Goal: Information Seeking & Learning: Learn about a topic

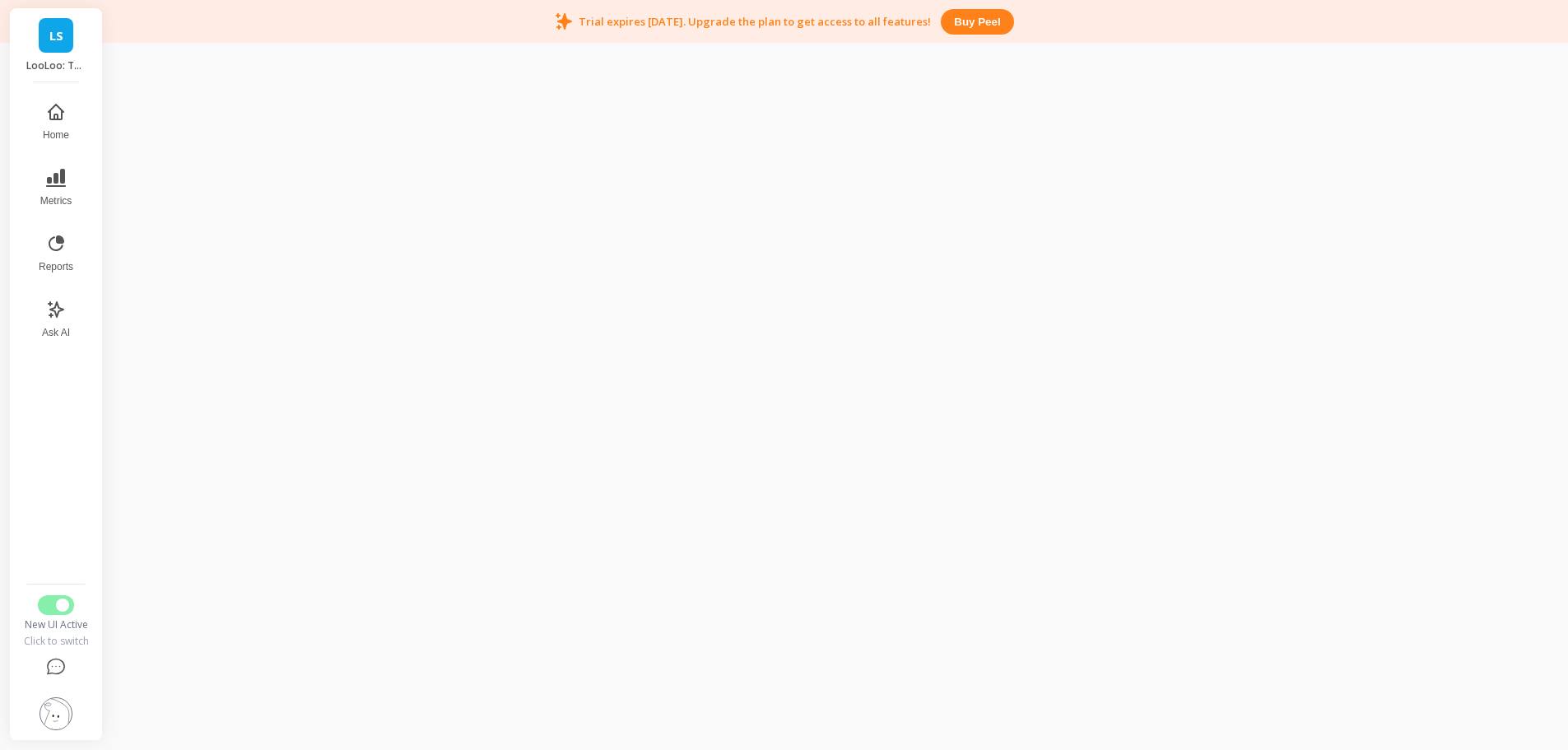
scroll to position [43, 0]
click at [42, 120] on button "Home" at bounding box center [56, 122] width 54 height 59
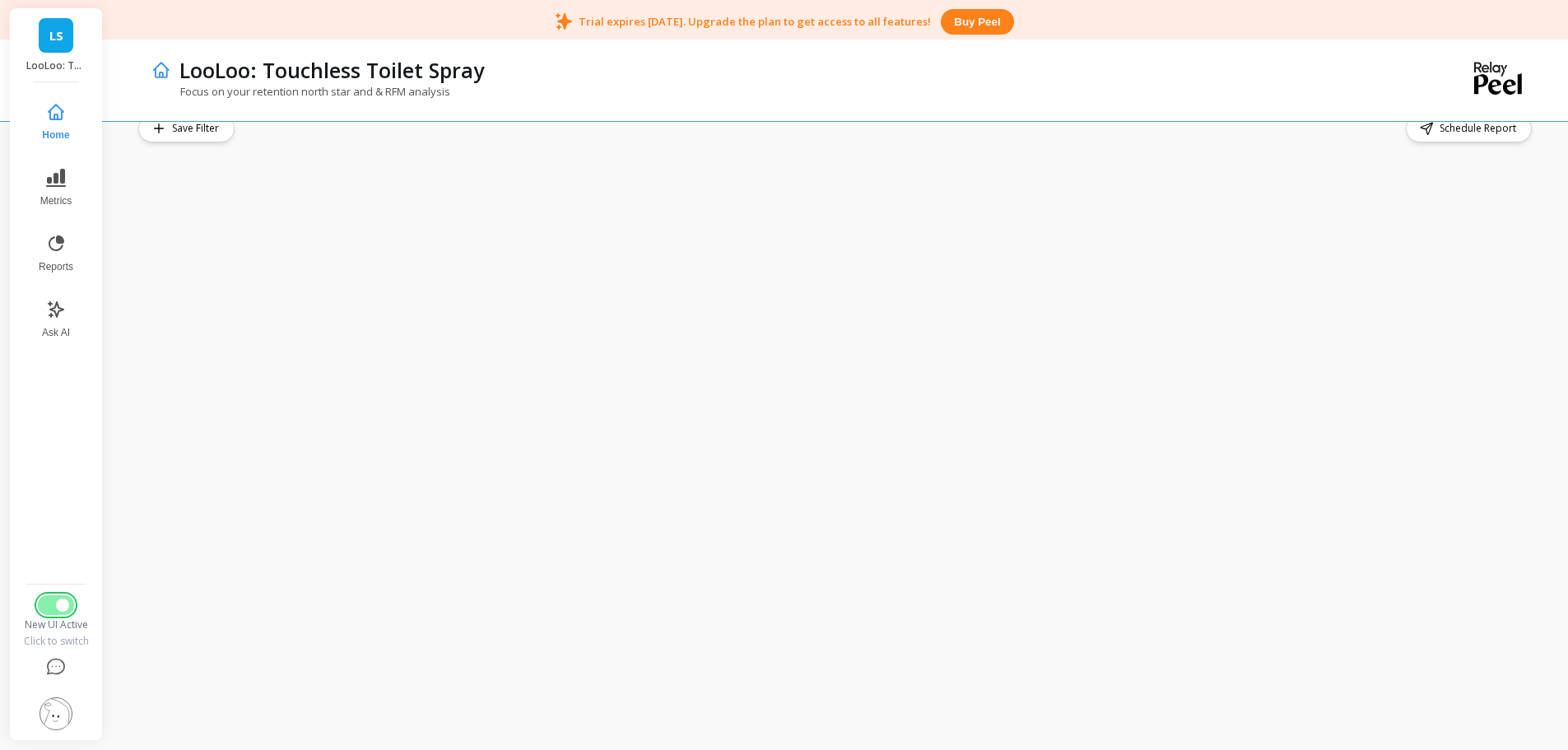
click at [51, 610] on button "Switch to Legacy UI" at bounding box center [55, 605] width 36 height 20
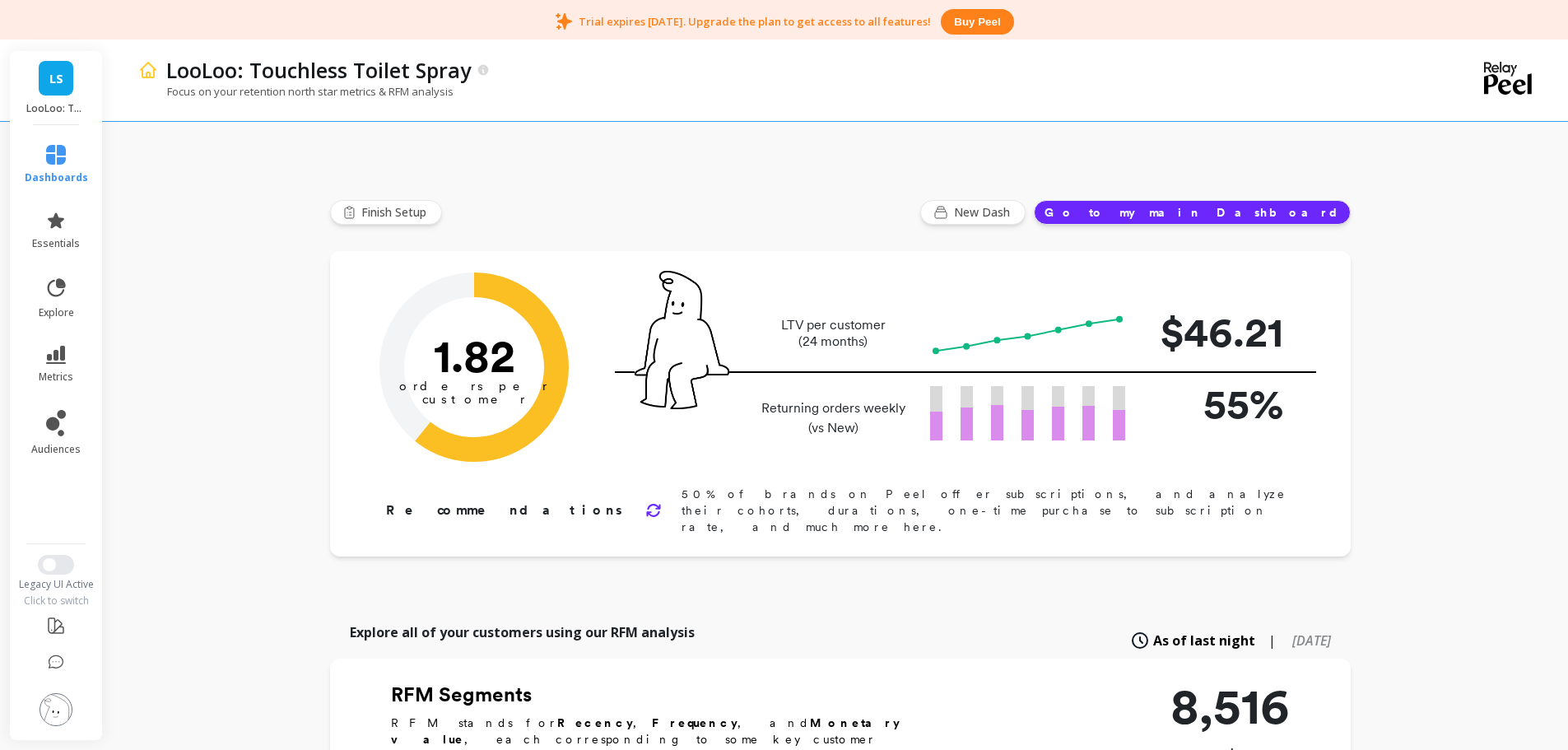
click at [59, 344] on li "metrics" at bounding box center [56, 365] width 83 height 58
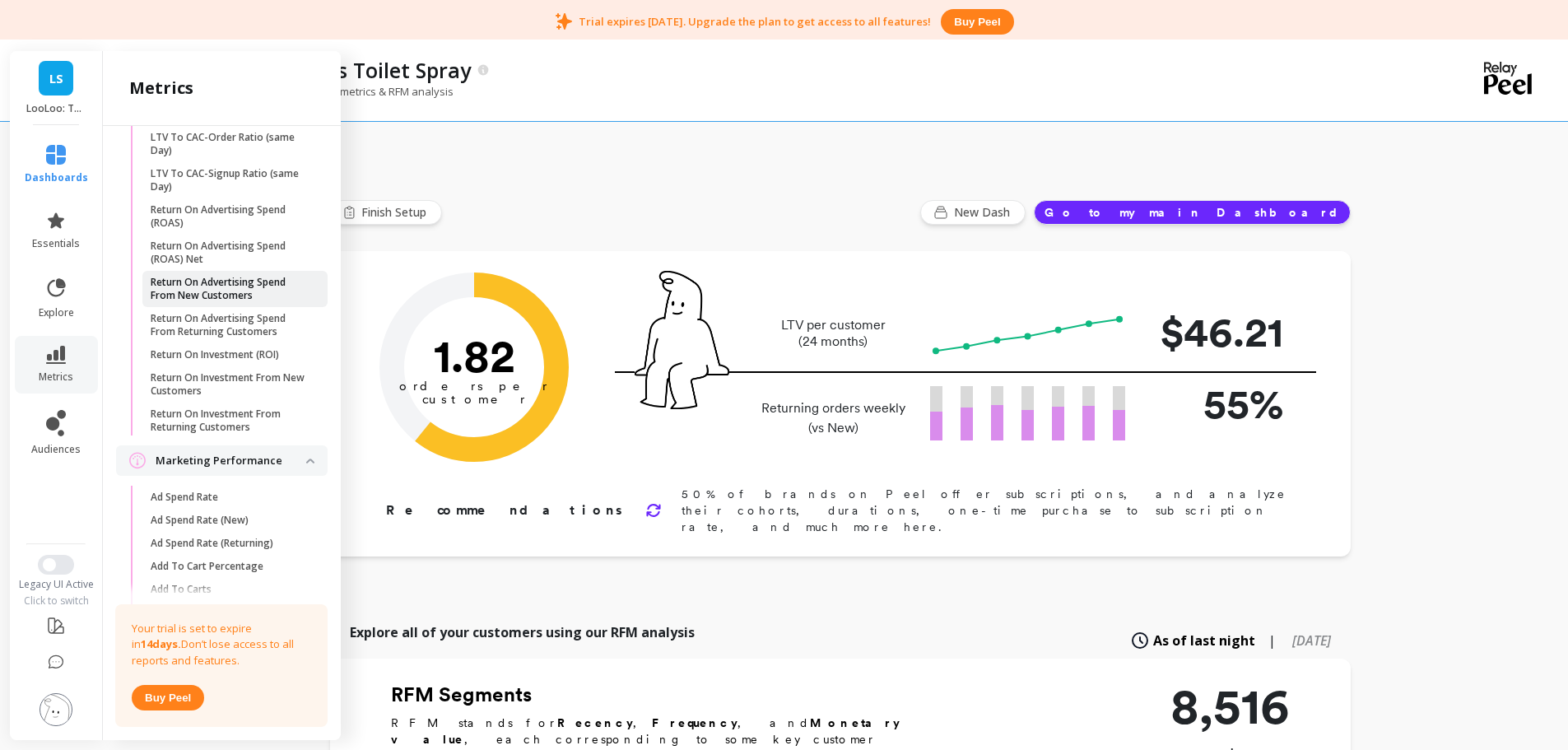
scroll to position [130, 0]
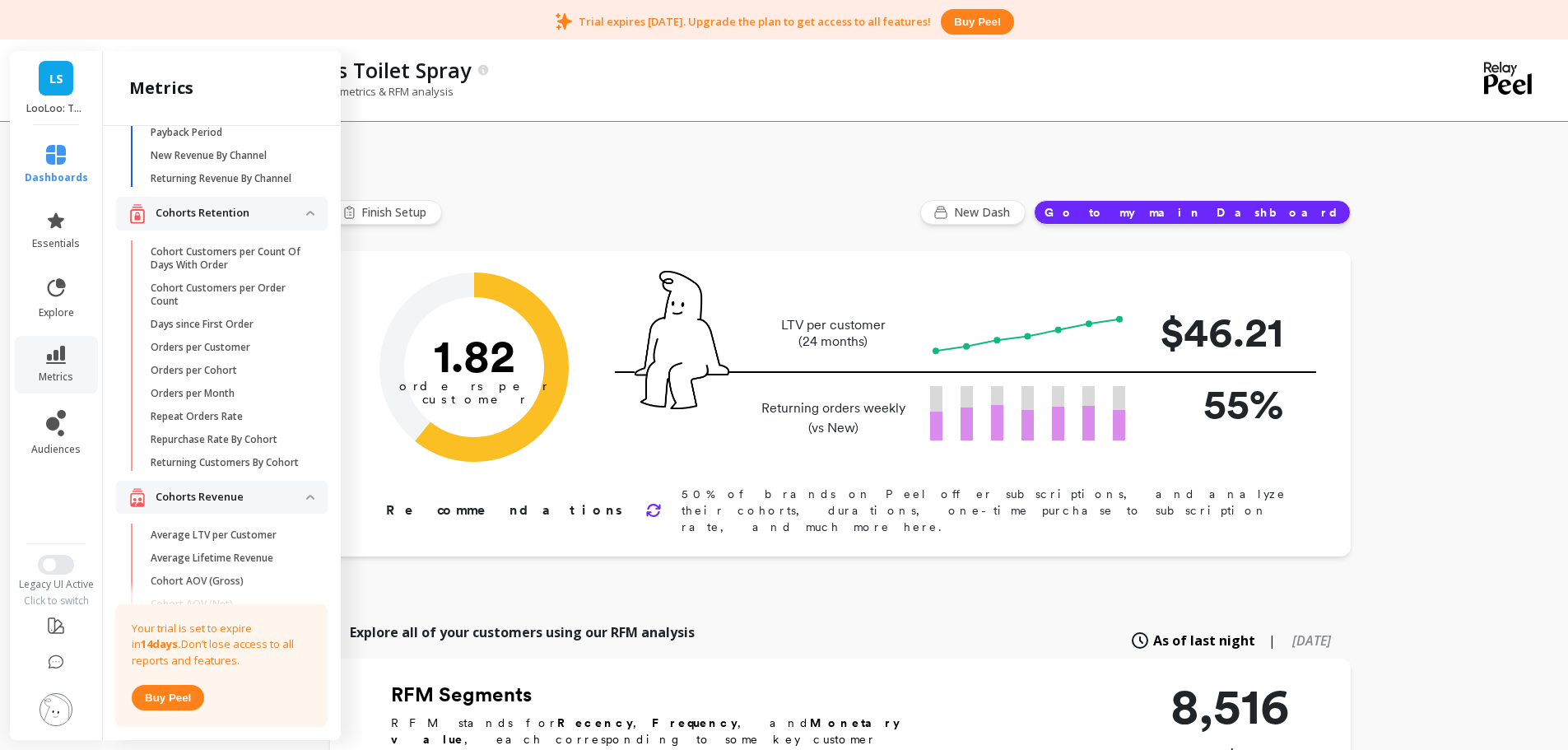
click at [220, 423] on p "Repeat Orders Rate" at bounding box center [197, 416] width 93 height 13
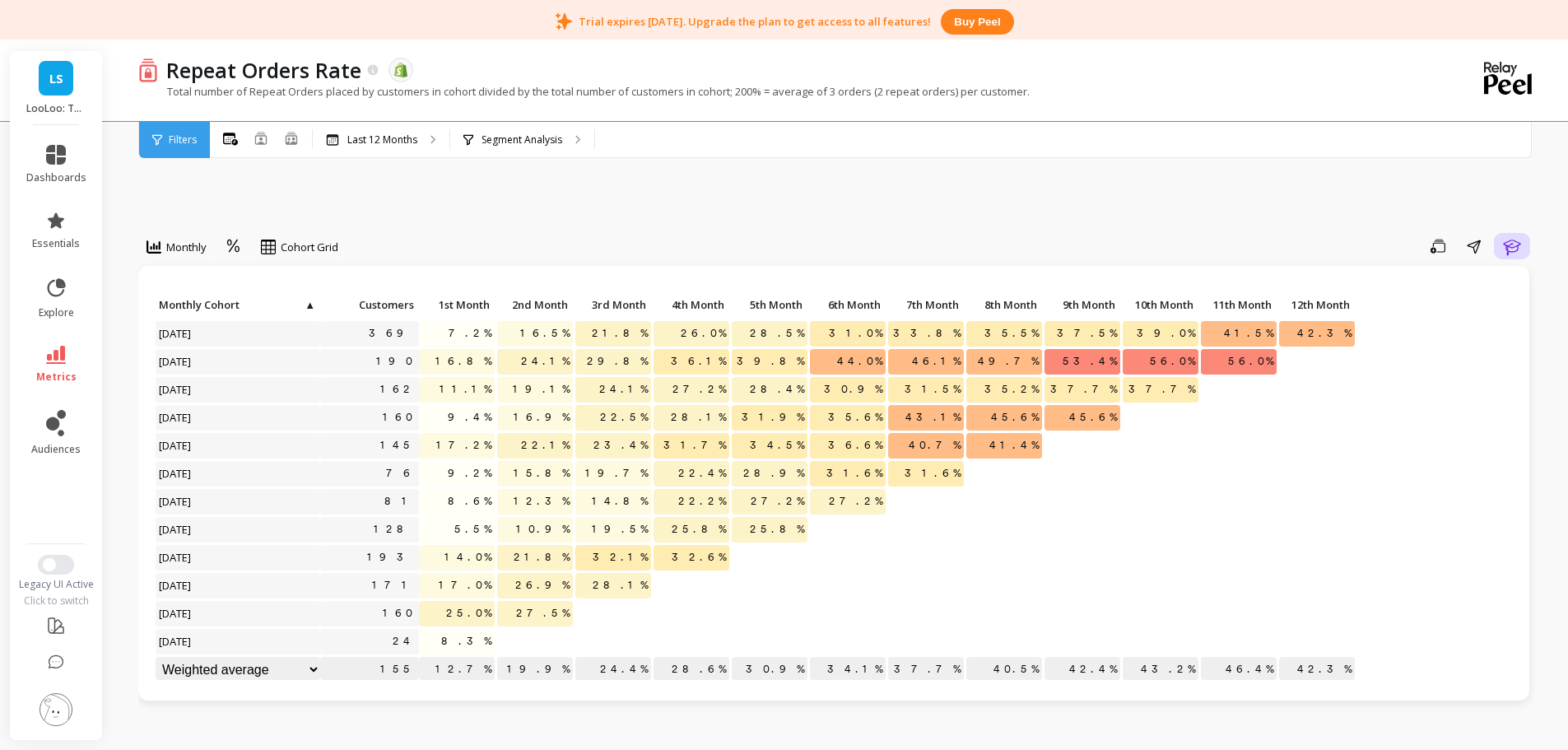
click at [1503, 240] on icon "button" at bounding box center [1512, 246] width 20 height 20
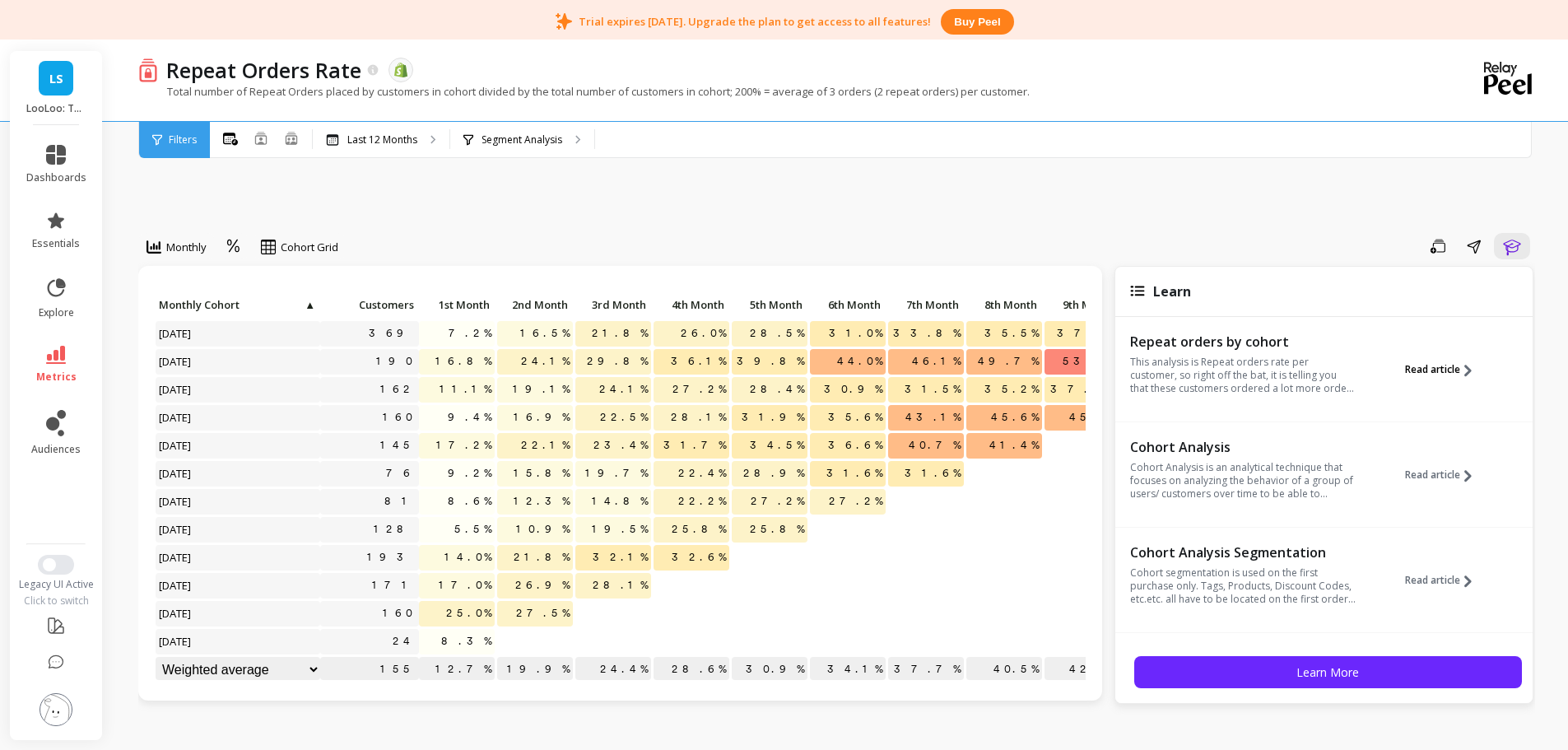
click at [1462, 374] on icon at bounding box center [1468, 371] width 12 height 12
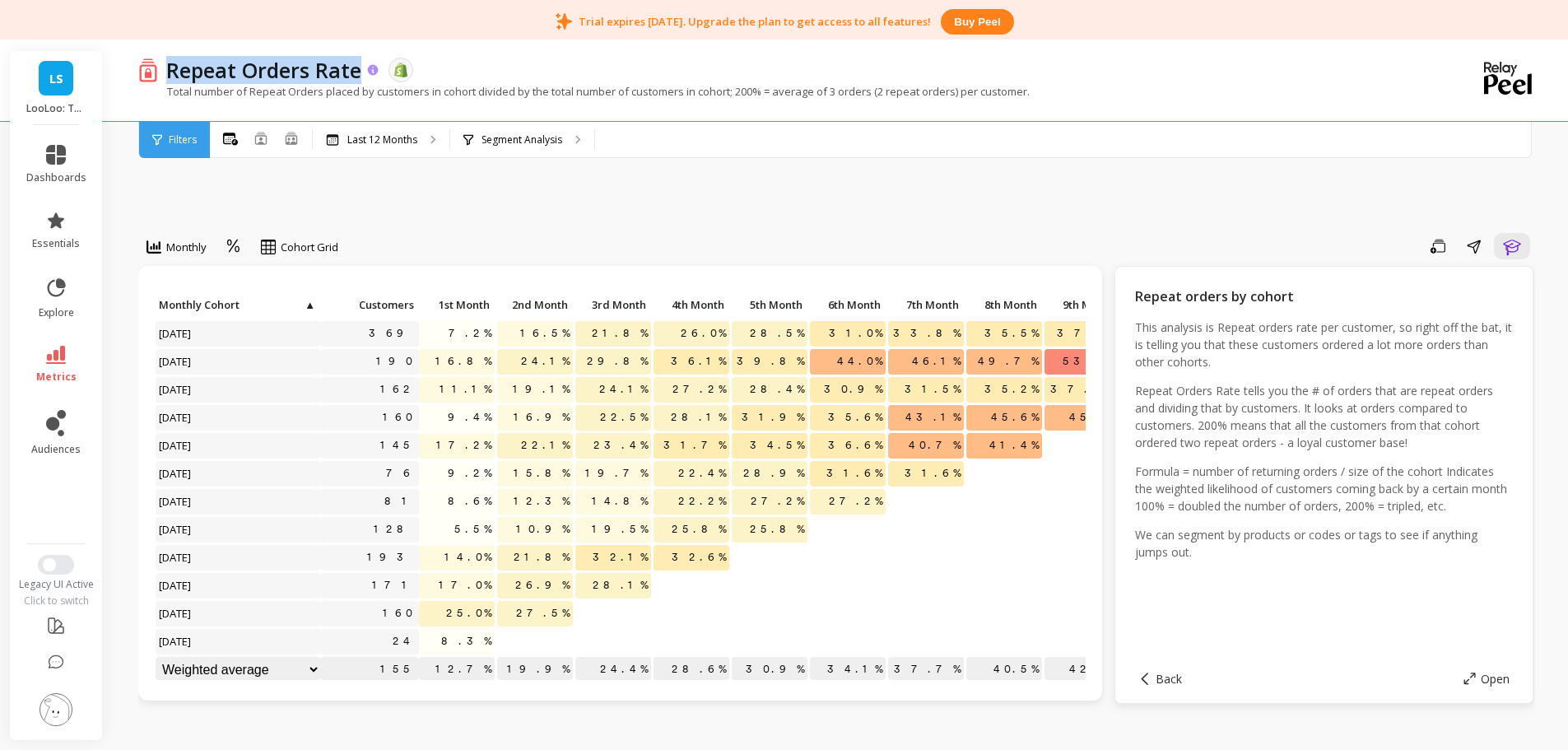
copy p "Repeat Orders Rate"
drag, startPoint x: 169, startPoint y: 70, endPoint x: 359, endPoint y: 68, distance: 190.0
click at [359, 68] on p "Repeat Orders Rate" at bounding box center [263, 70] width 195 height 28
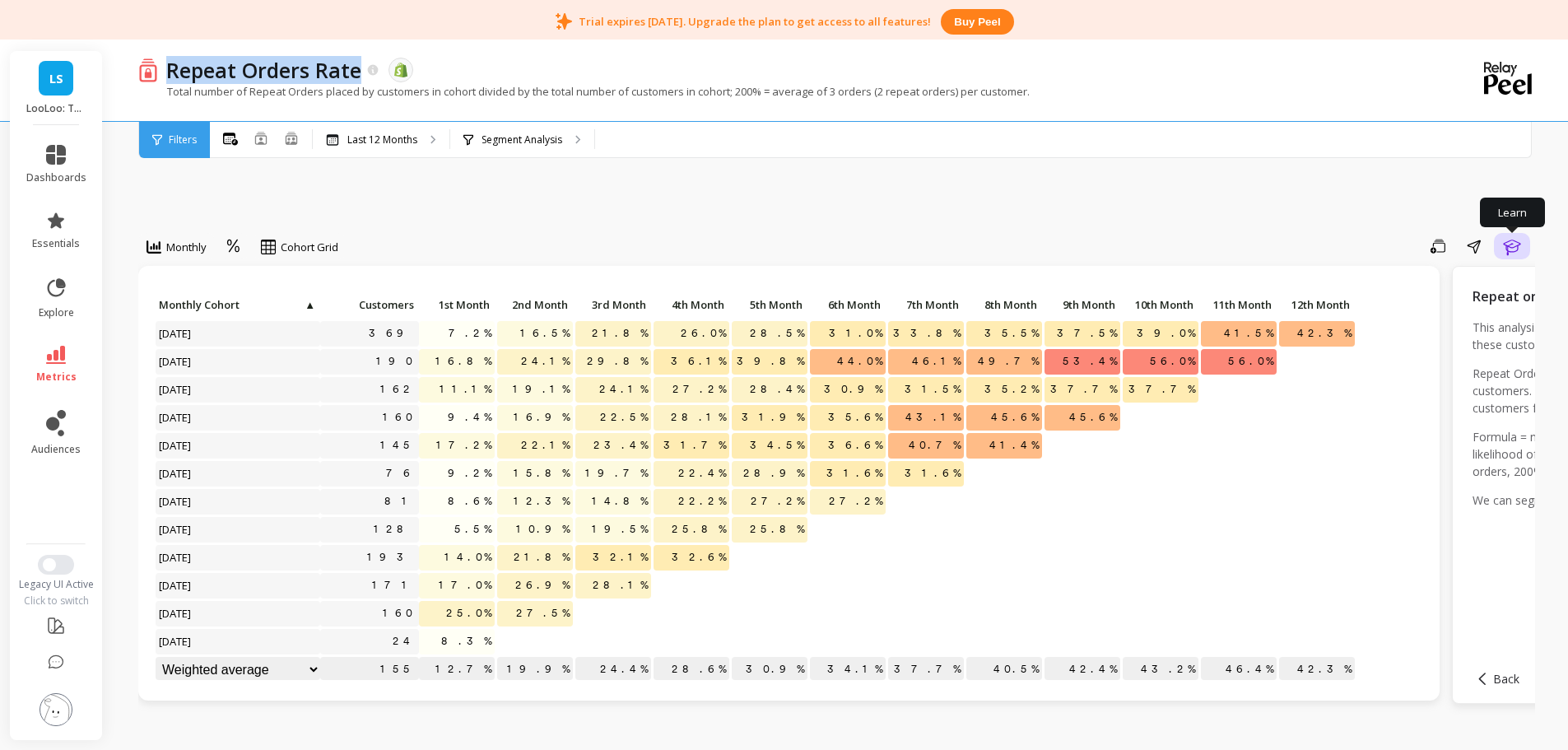
click at [1520, 248] on icon "button" at bounding box center [1512, 246] width 20 height 20
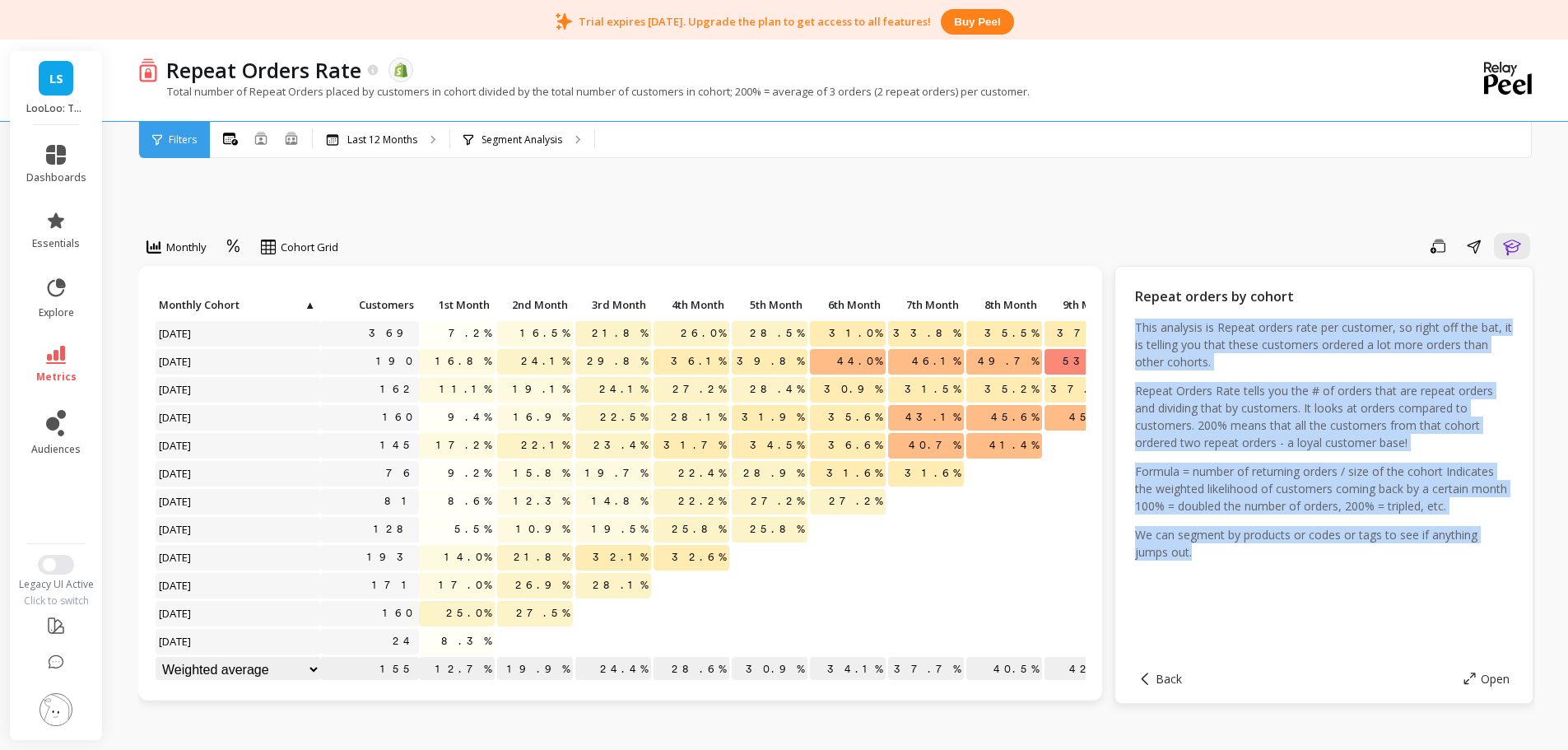
drag, startPoint x: 1253, startPoint y: 558, endPoint x: 1116, endPoint y: 328, distance: 267.7
click at [1116, 328] on div "Repeat orders by cohort This analysis is Repeat orders rate per customer, so ri…" at bounding box center [1323, 484] width 419 height 438
copy div "This analysis is Repeat orders rate per customer, so right off the bat, it is t…"
click at [1299, 487] on p "Formula = number of returning orders / size of the cohort Indicates the weighte…" at bounding box center [1324, 488] width 378 height 52
copy div "This analysis is Repeat orders rate per customer, so right off the bat, it is t…"
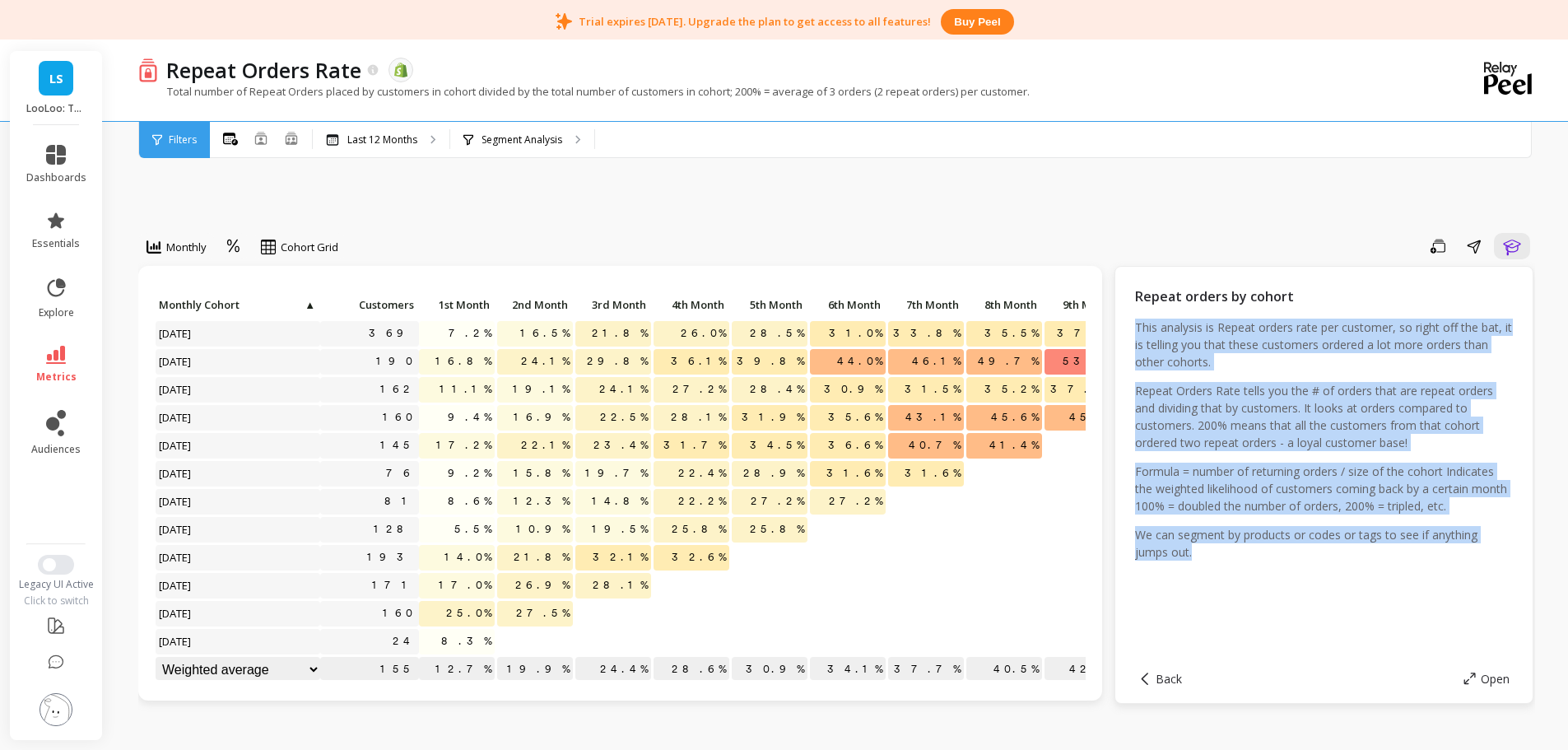
drag, startPoint x: 1175, startPoint y: 481, endPoint x: 1126, endPoint y: 317, distance: 171.2
click at [1126, 317] on div "Repeat orders by cohort This analysis is Repeat orders rate per customer, so ri…" at bounding box center [1323, 484] width 419 height 438
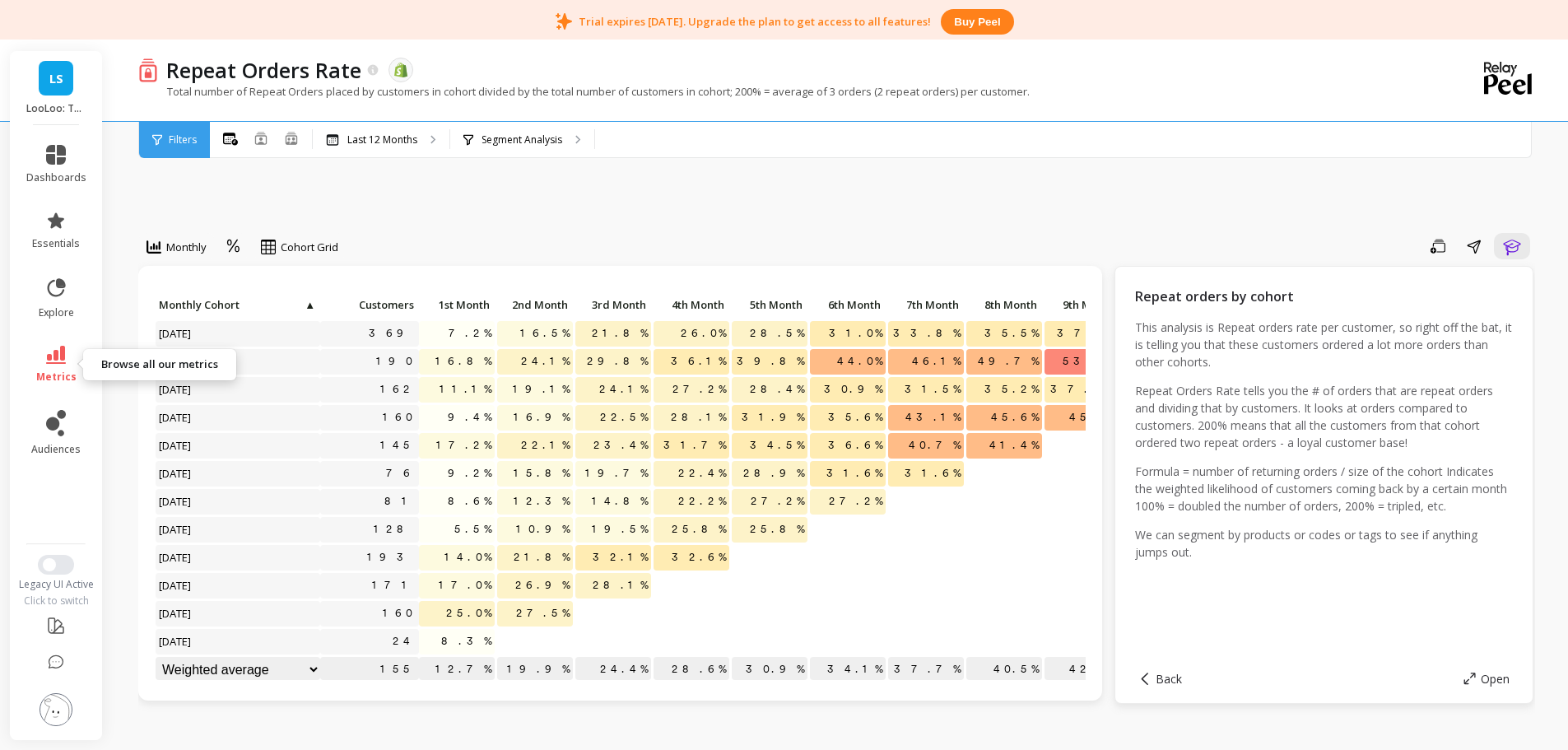
click at [78, 357] on link "metrics" at bounding box center [56, 365] width 60 height 38
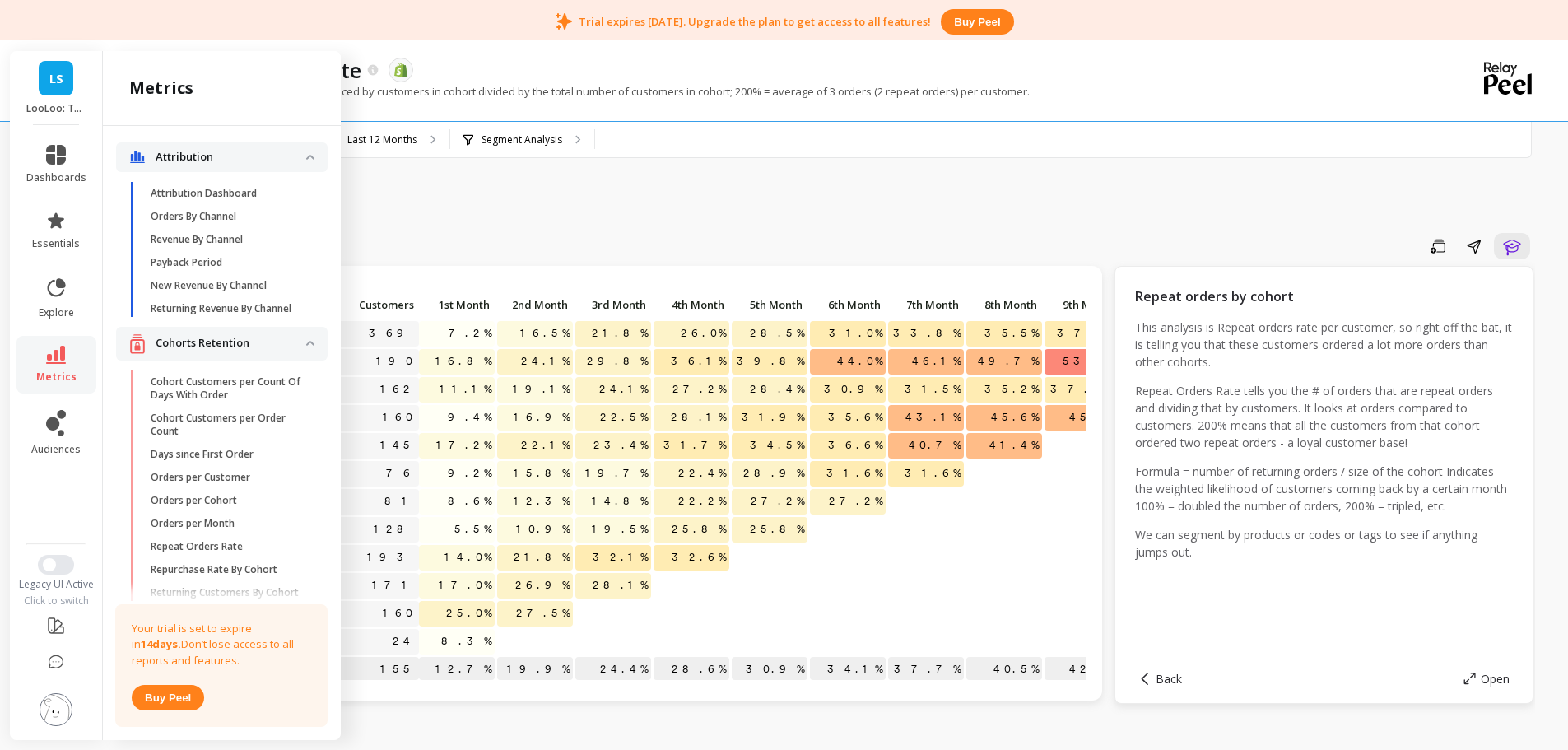
scroll to position [130, 0]
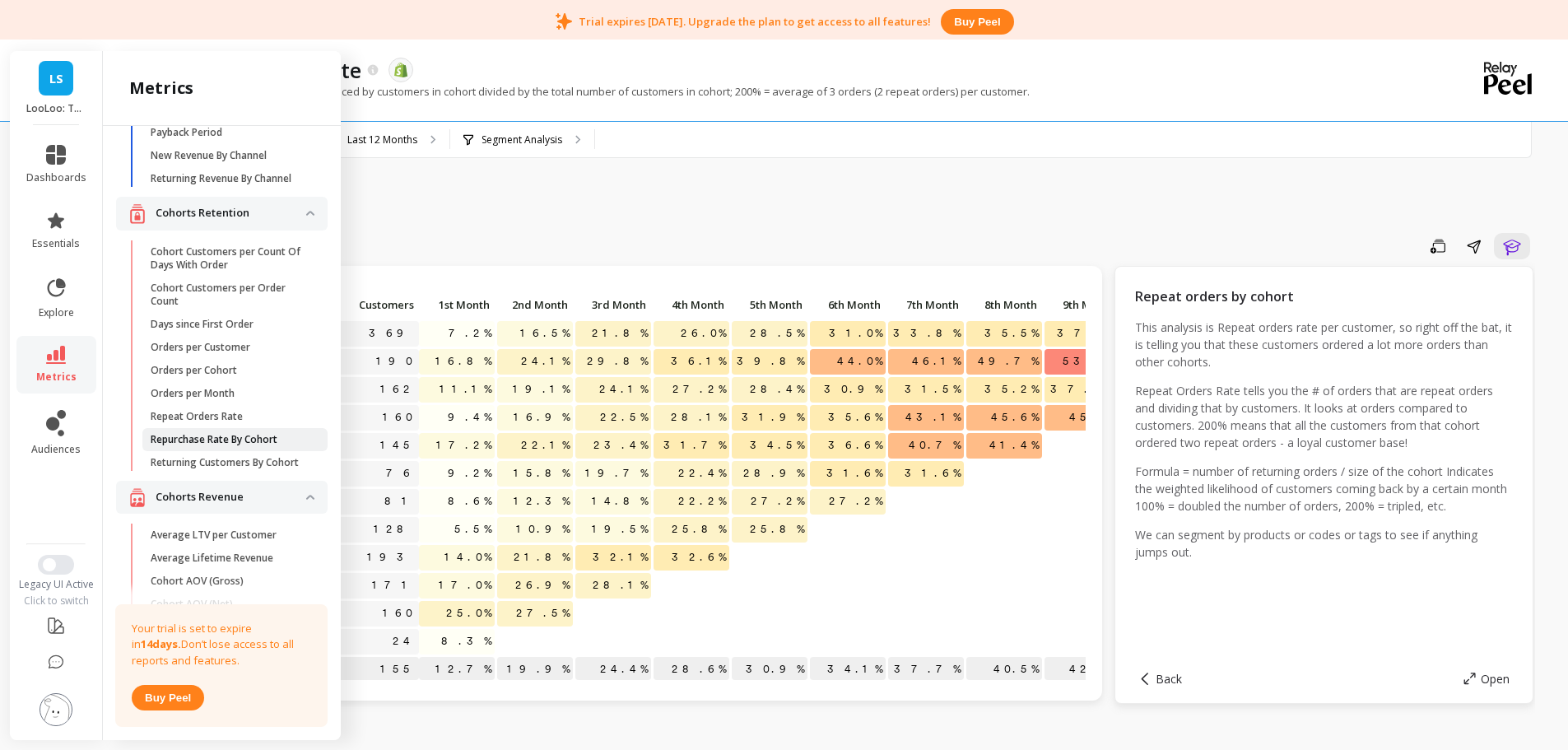
click at [228, 447] on p "Repurchase Rate By Cohort" at bounding box center [213, 439] width 127 height 13
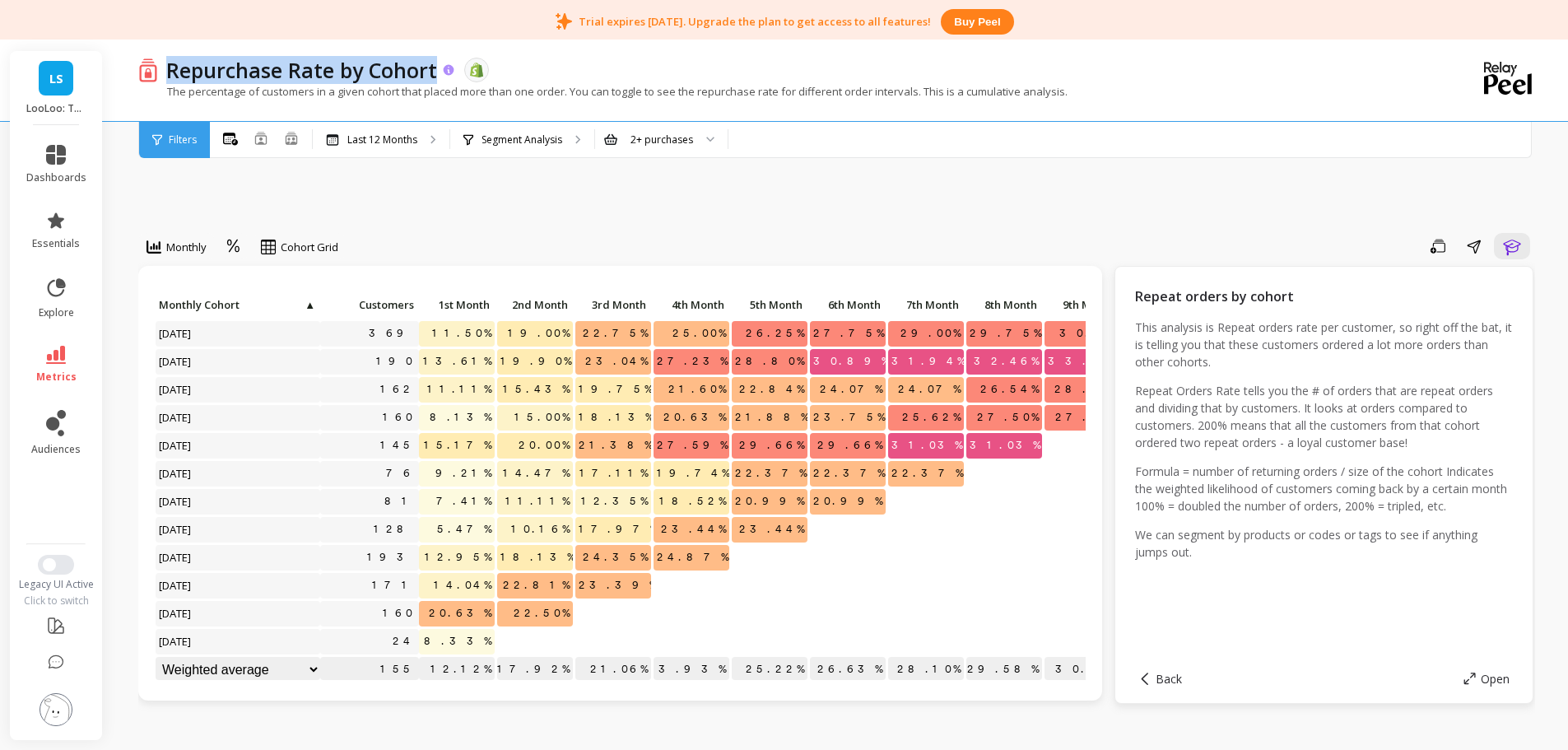
drag, startPoint x: 165, startPoint y: 78, endPoint x: 1544, endPoint y: 510, distance: 1445.1
click at [435, 77] on p "Repurchase Rate by Cohort" at bounding box center [302, 70] width 271 height 28
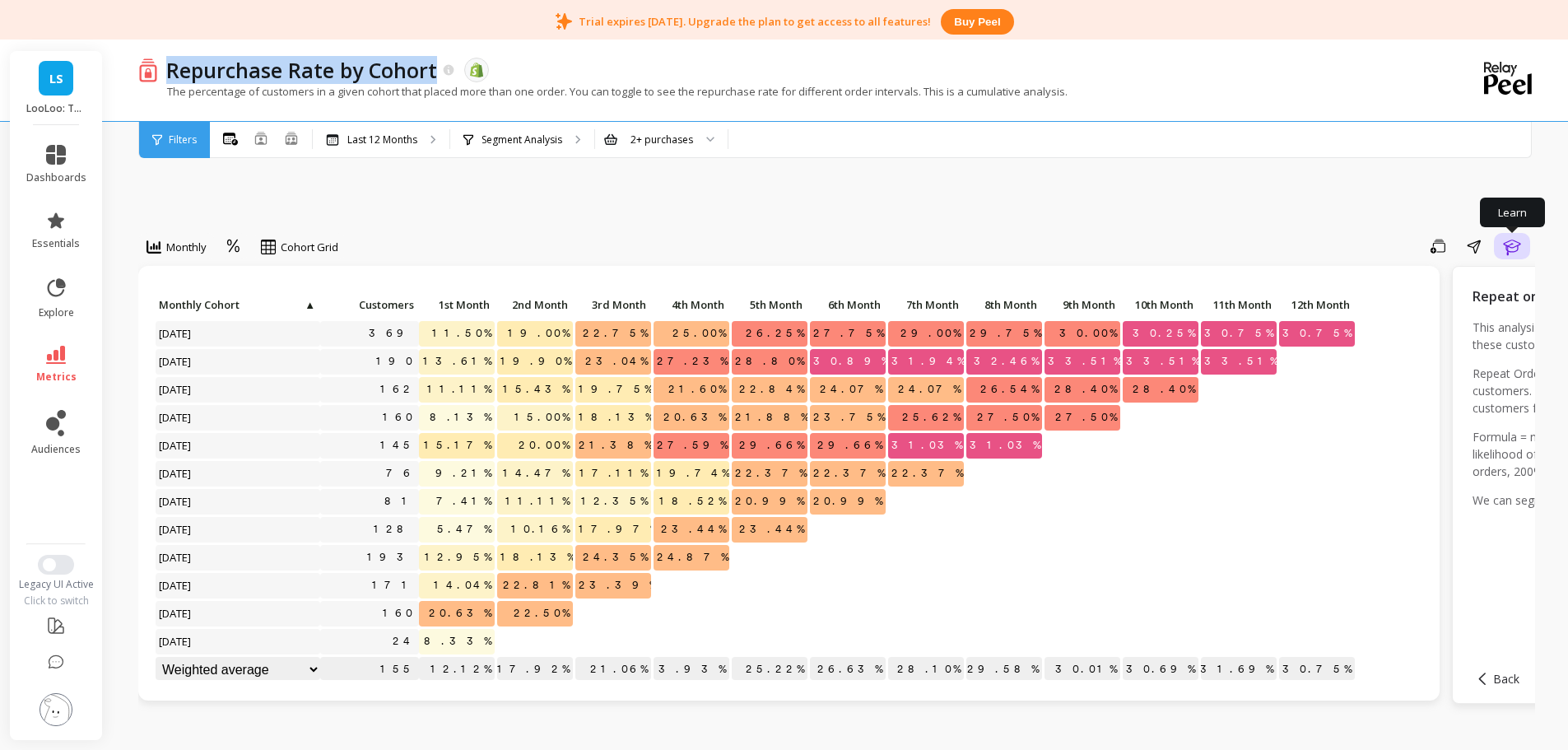
click at [1515, 258] on button "Learn" at bounding box center [1512, 247] width 36 height 26
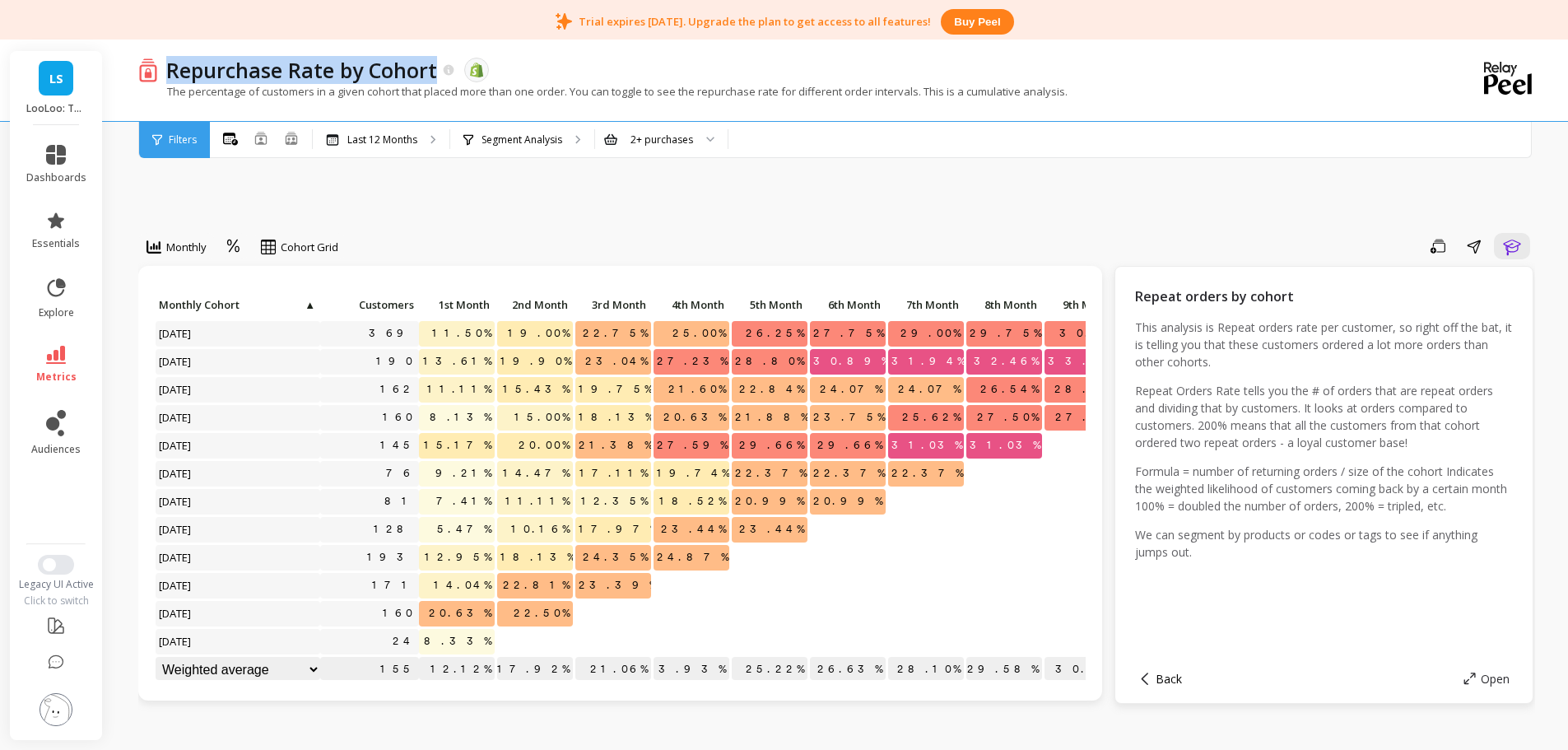
click at [1168, 686] on span "Back" at bounding box center [1169, 679] width 26 height 16
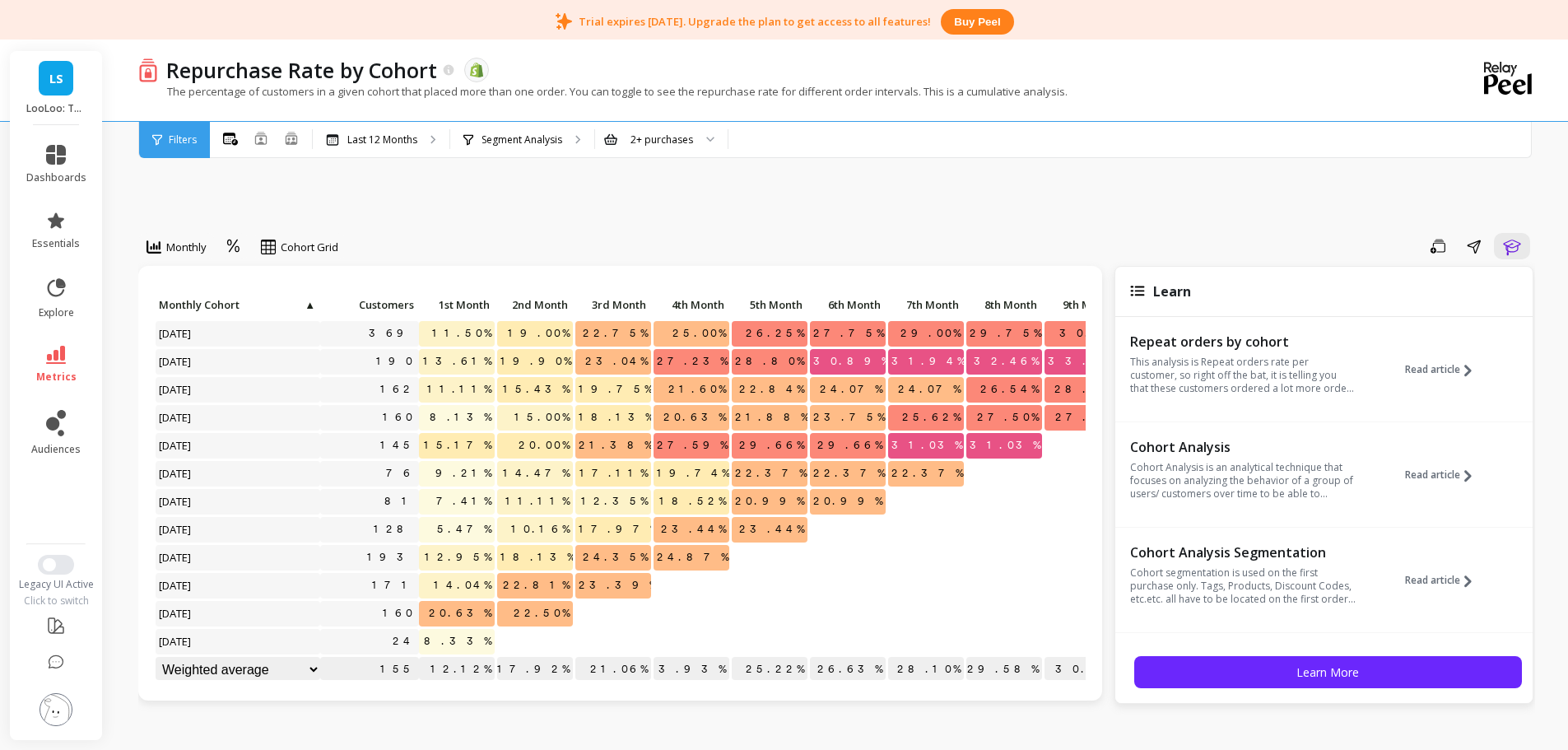
click at [975, 101] on div "The percentage of customers in a given cohort that placed more than one order. …" at bounding box center [769, 100] width 1262 height 31
click at [1502, 235] on button "Learn" at bounding box center [1512, 247] width 36 height 26
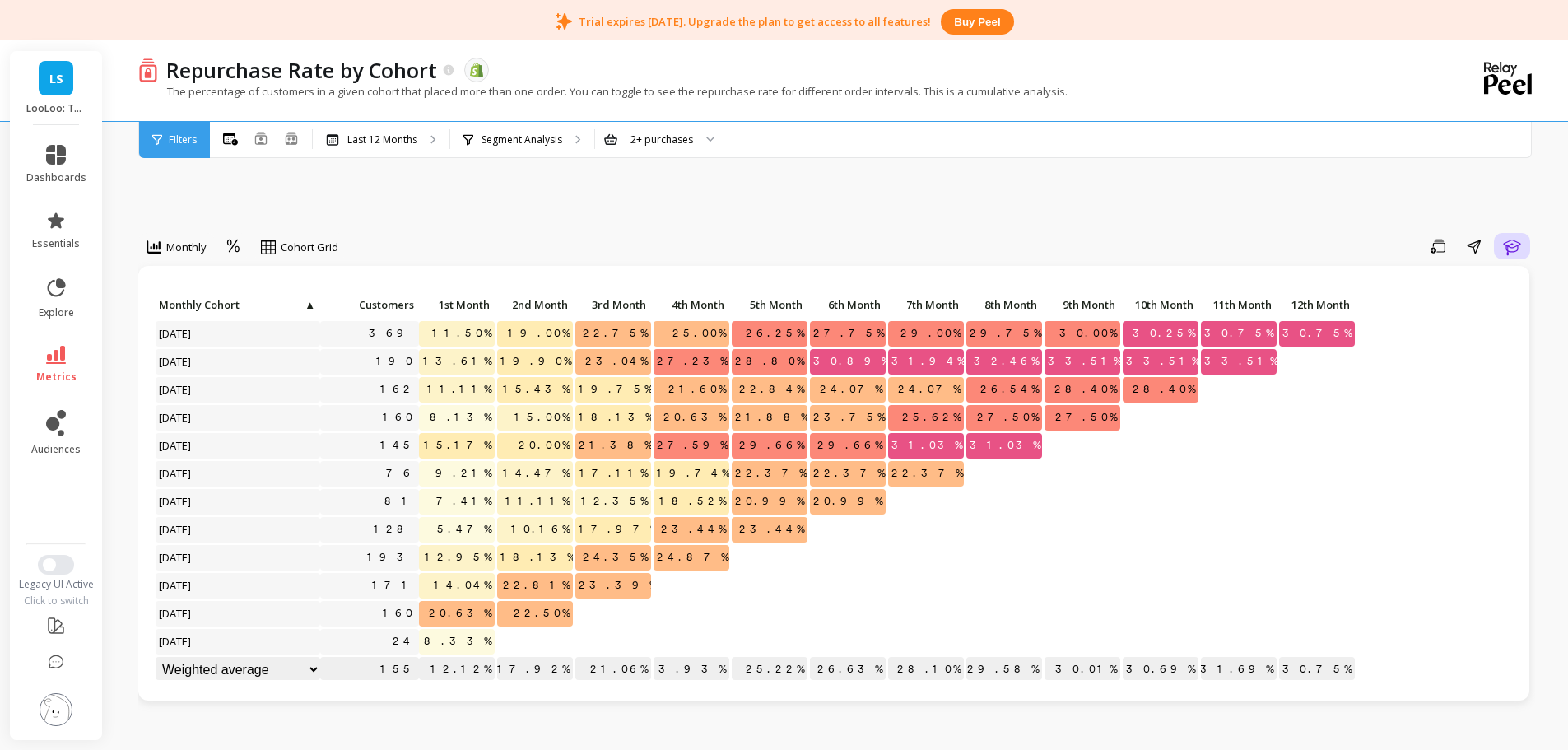
click at [1516, 242] on icon "button" at bounding box center [1512, 246] width 20 height 20
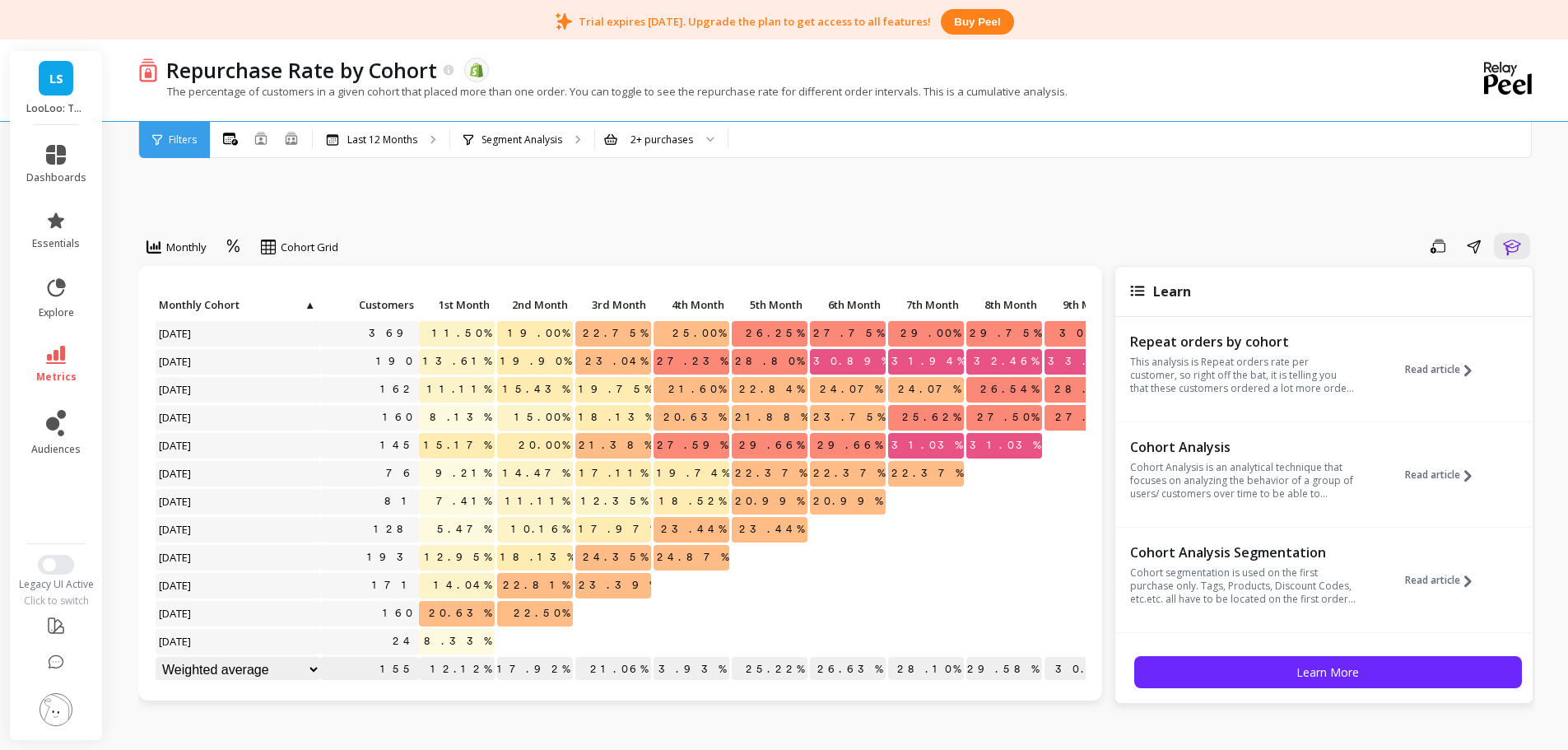
click at [1139, 290] on icon at bounding box center [1137, 291] width 15 height 10
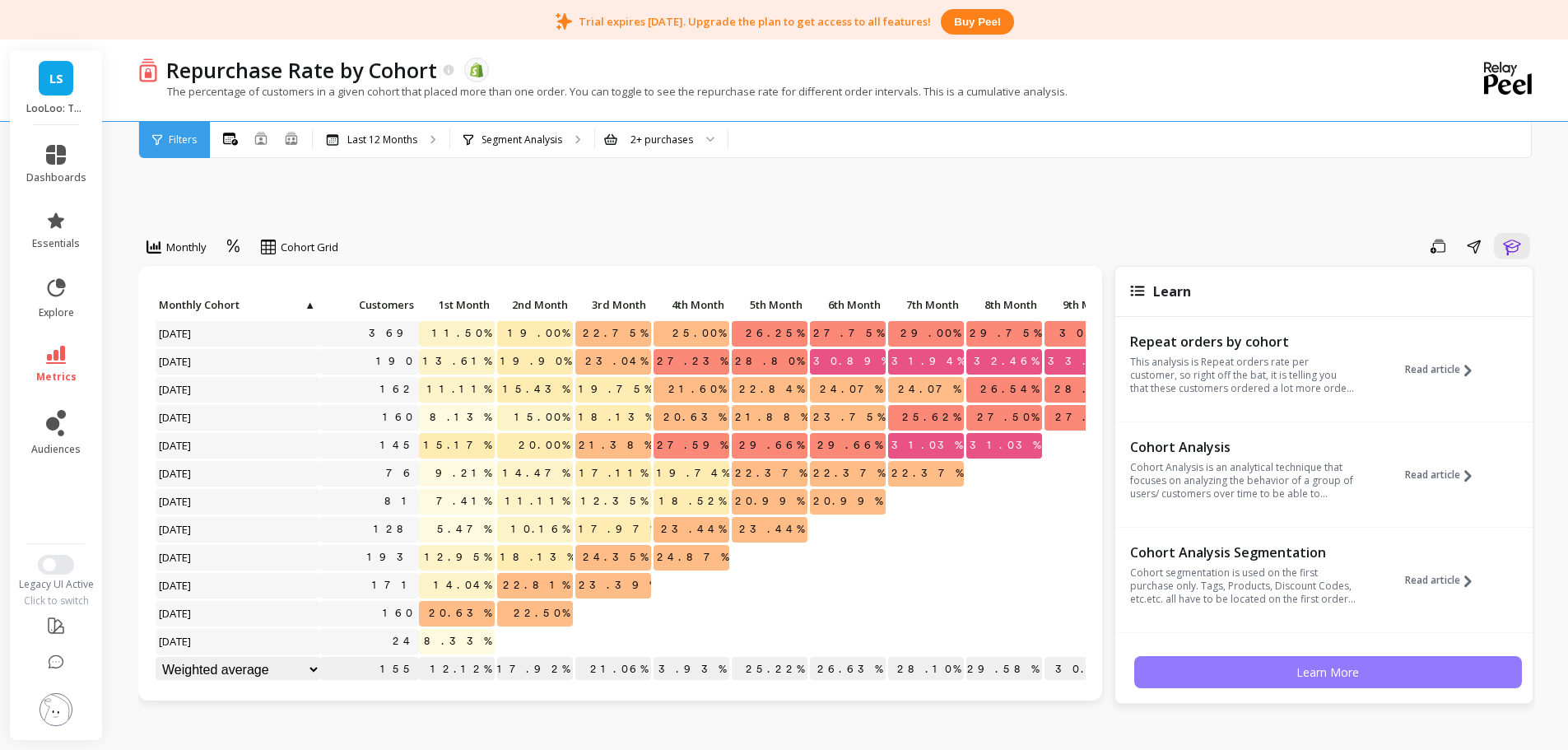
click at [1373, 683] on button "Learn More" at bounding box center [1329, 672] width 388 height 32
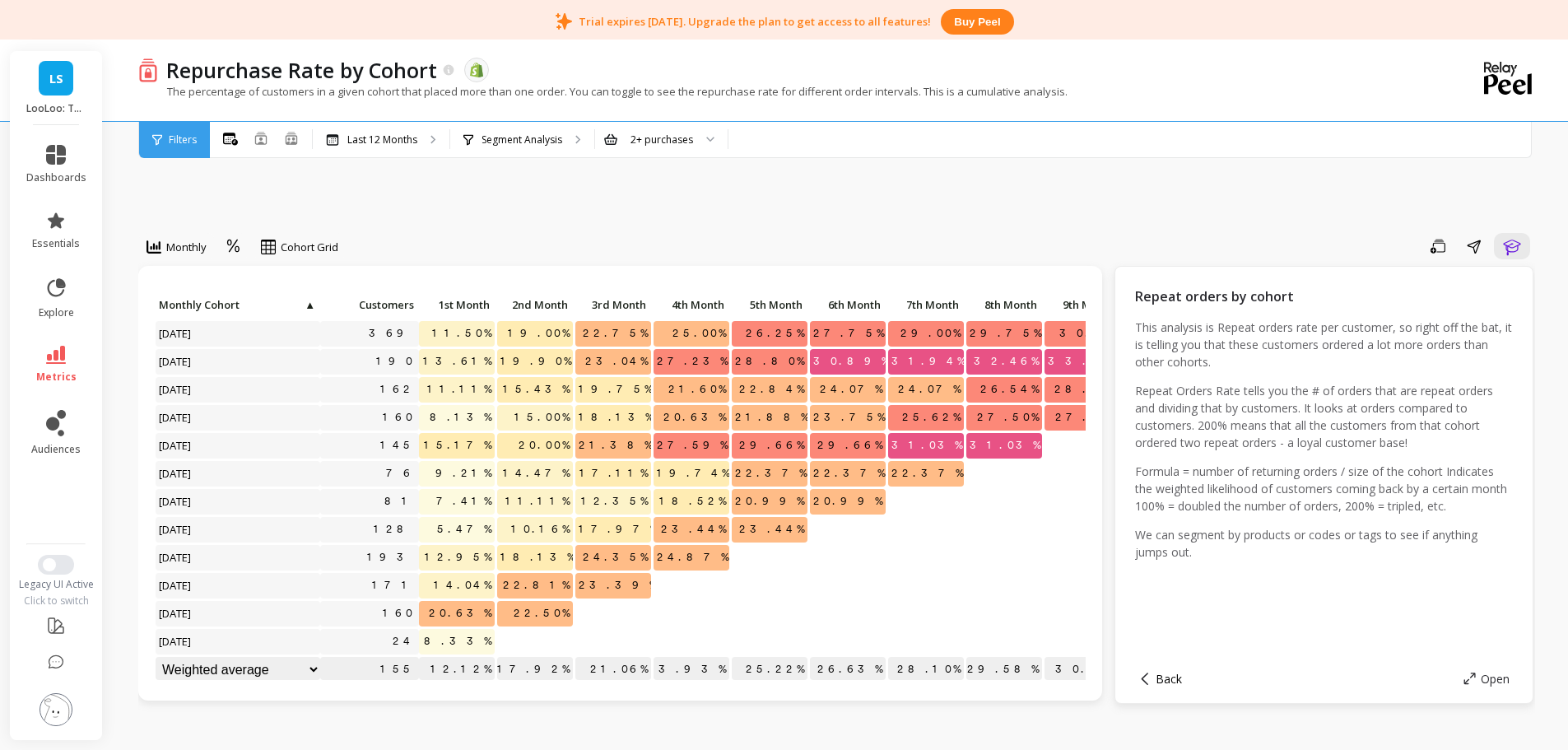
click at [1168, 678] on span "Back" at bounding box center [1169, 679] width 26 height 16
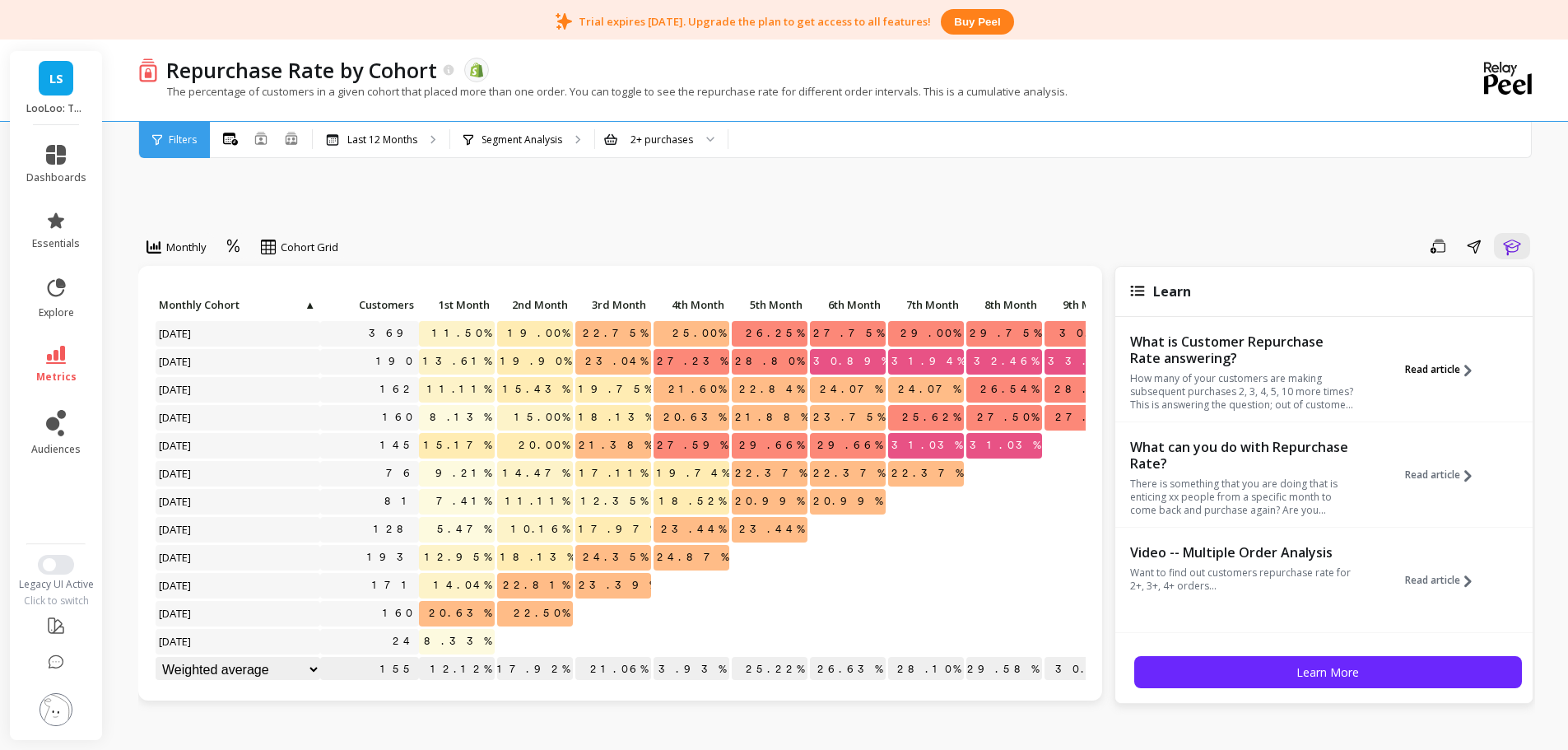
click at [1452, 373] on span "Read article" at bounding box center [1433, 369] width 55 height 13
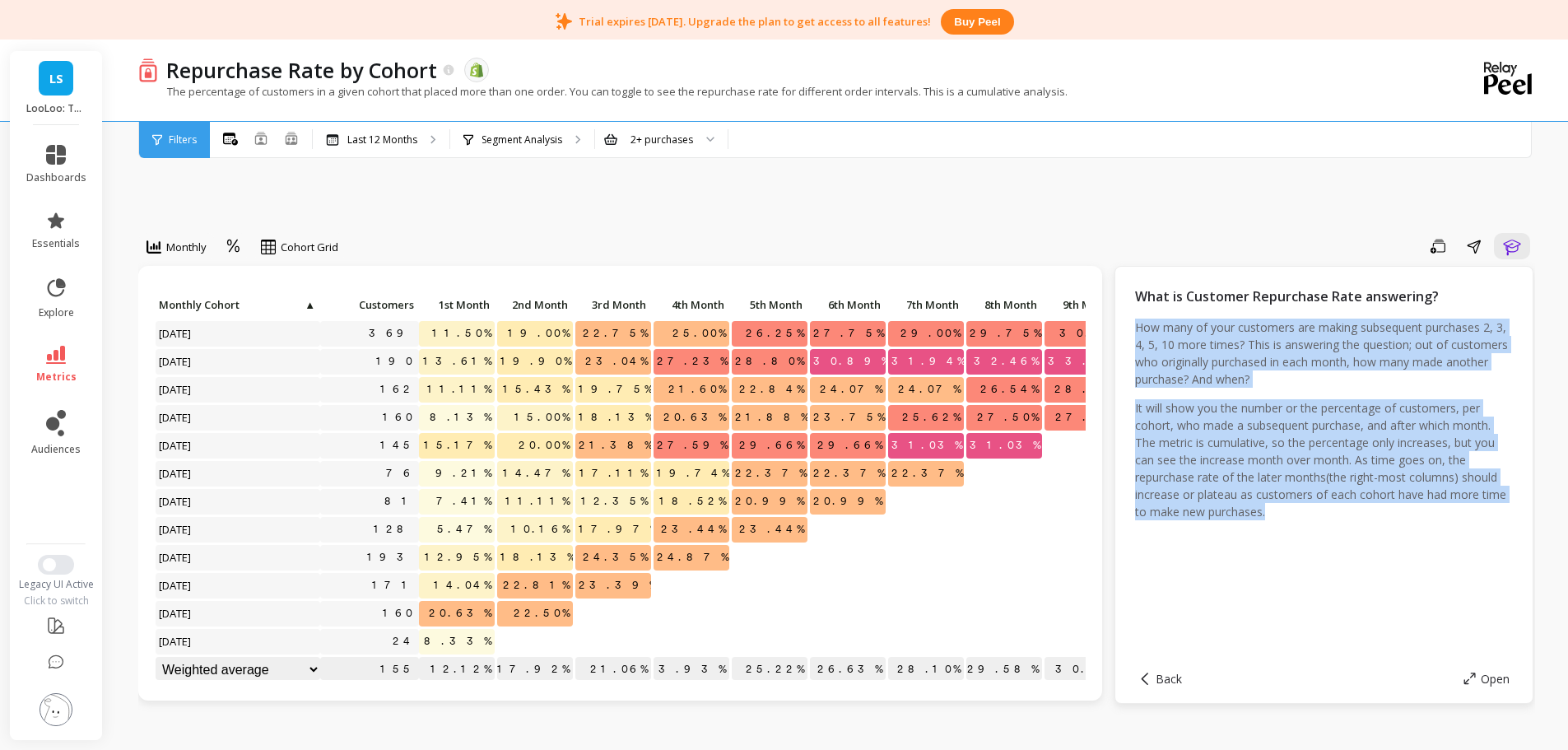
drag, startPoint x: 1329, startPoint y: 517, endPoint x: 1135, endPoint y: 328, distance: 270.8
click at [1135, 328] on div "How many of your customers are making subsequent purchases 2, 3, 4, 5, 10 more …" at bounding box center [1324, 426] width 378 height 213
copy div "How many of your customers are making subsequent purchases 2, 3, 4, 5, 10 more …"
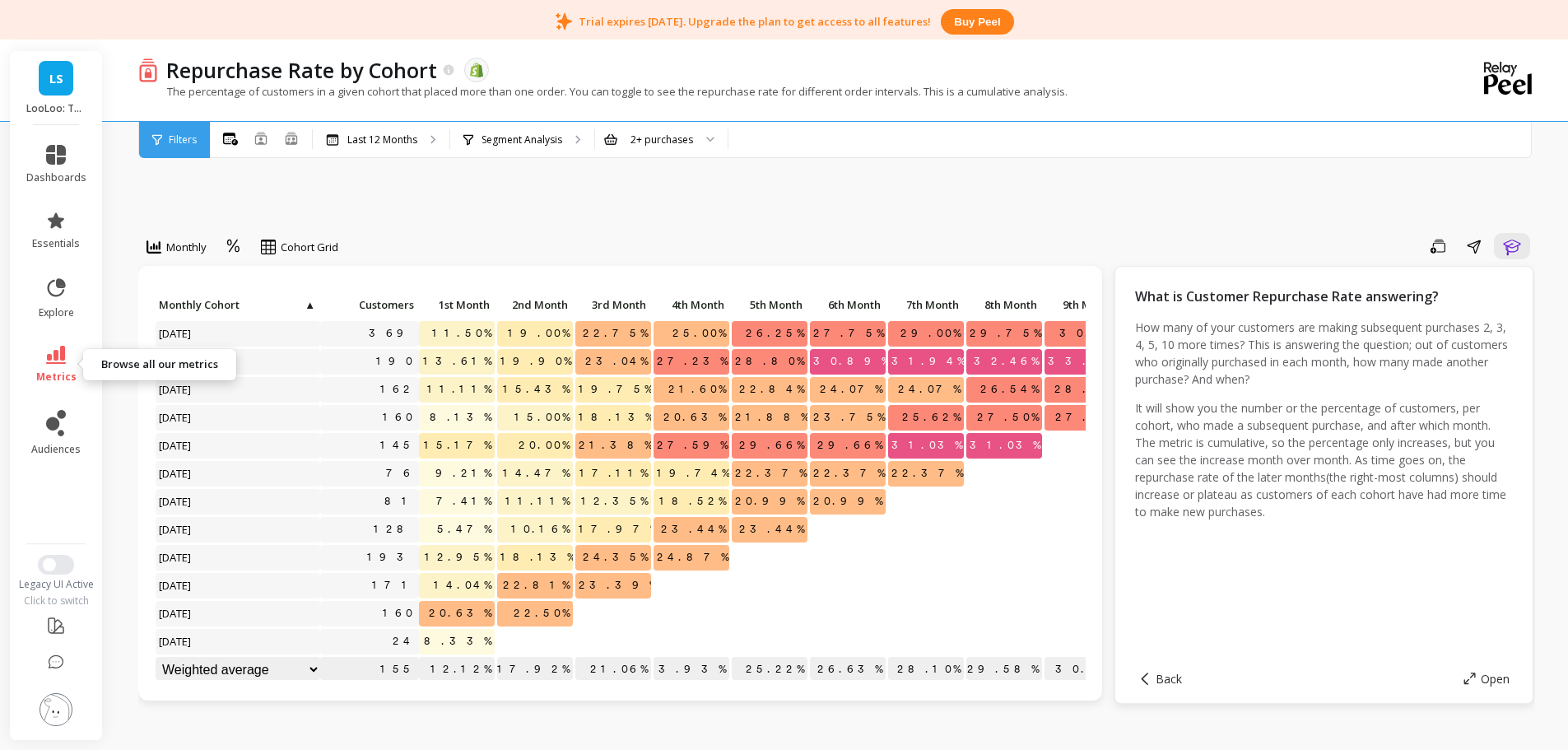
click at [56, 365] on link "metrics" at bounding box center [56, 365] width 60 height 38
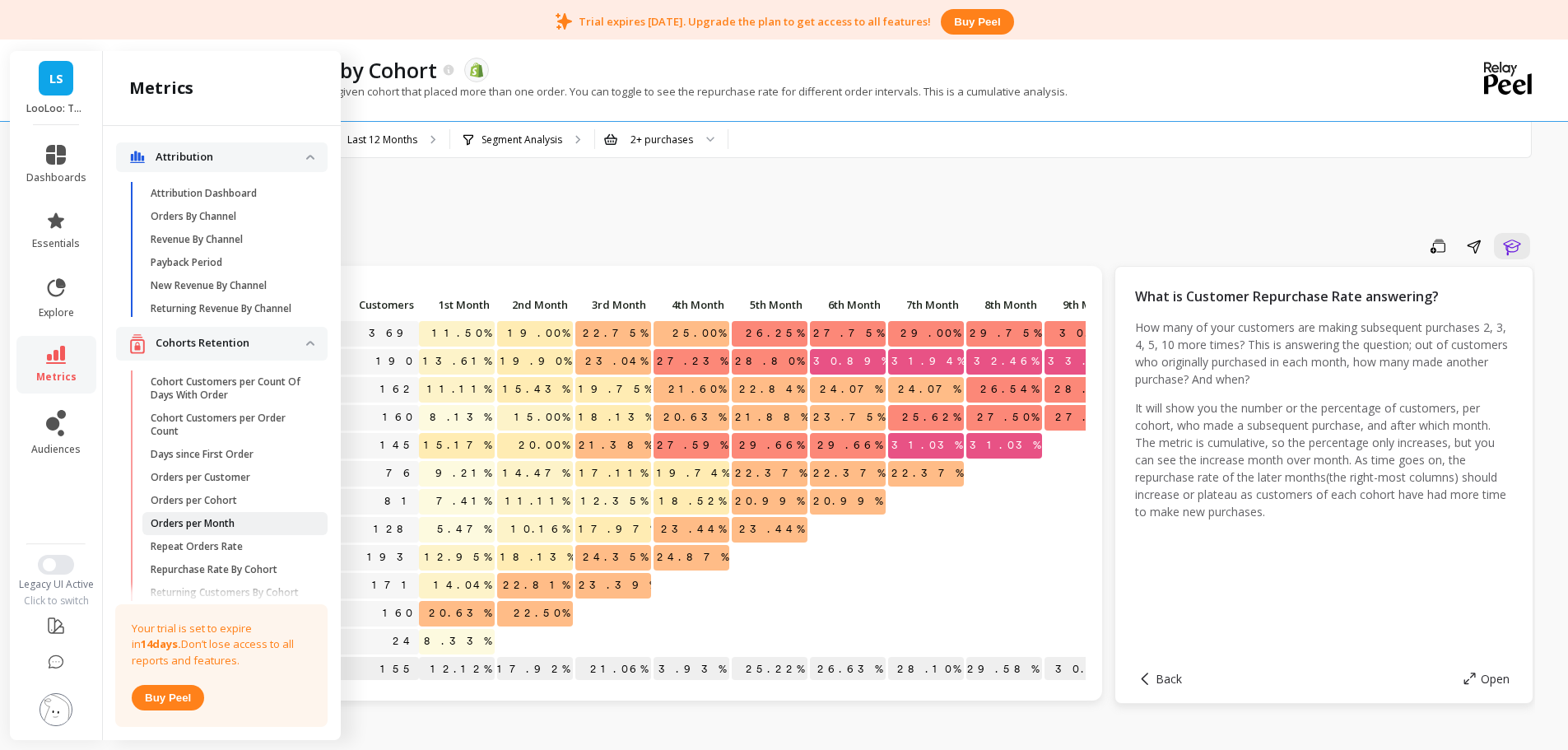
scroll to position [130, 0]
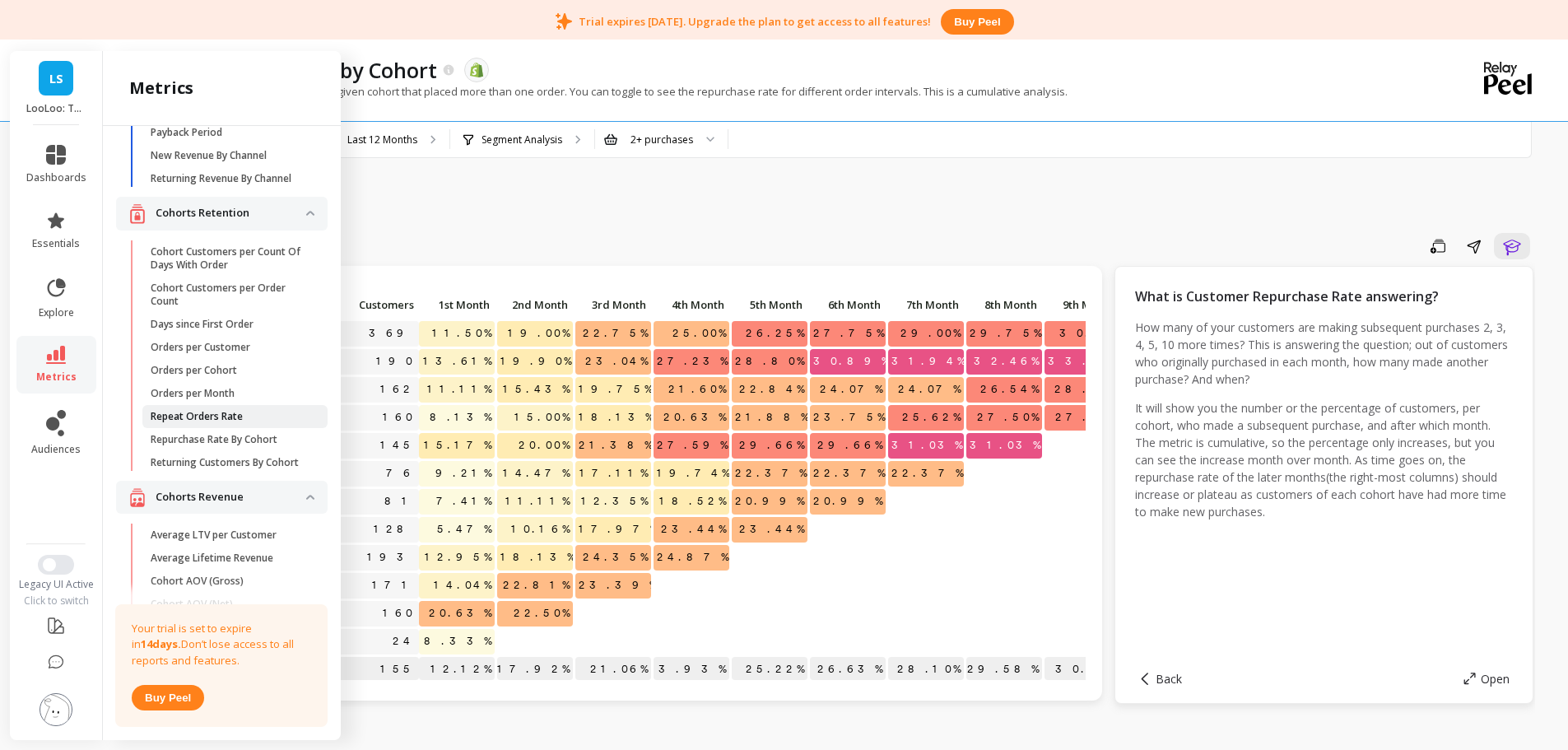
click at [205, 423] on p "Repeat Orders Rate" at bounding box center [197, 416] width 93 height 13
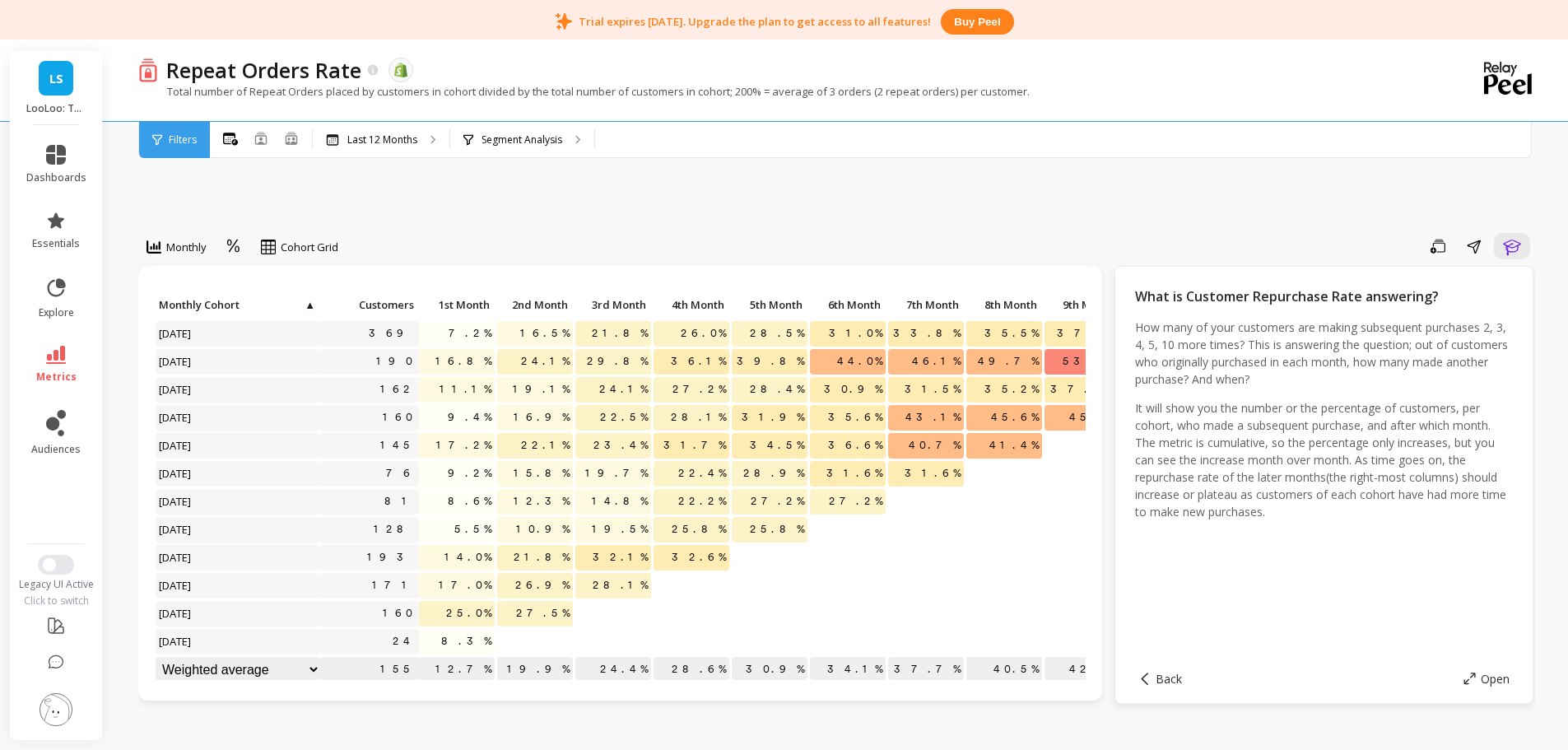
click at [59, 344] on li "metrics" at bounding box center [56, 365] width 80 height 58
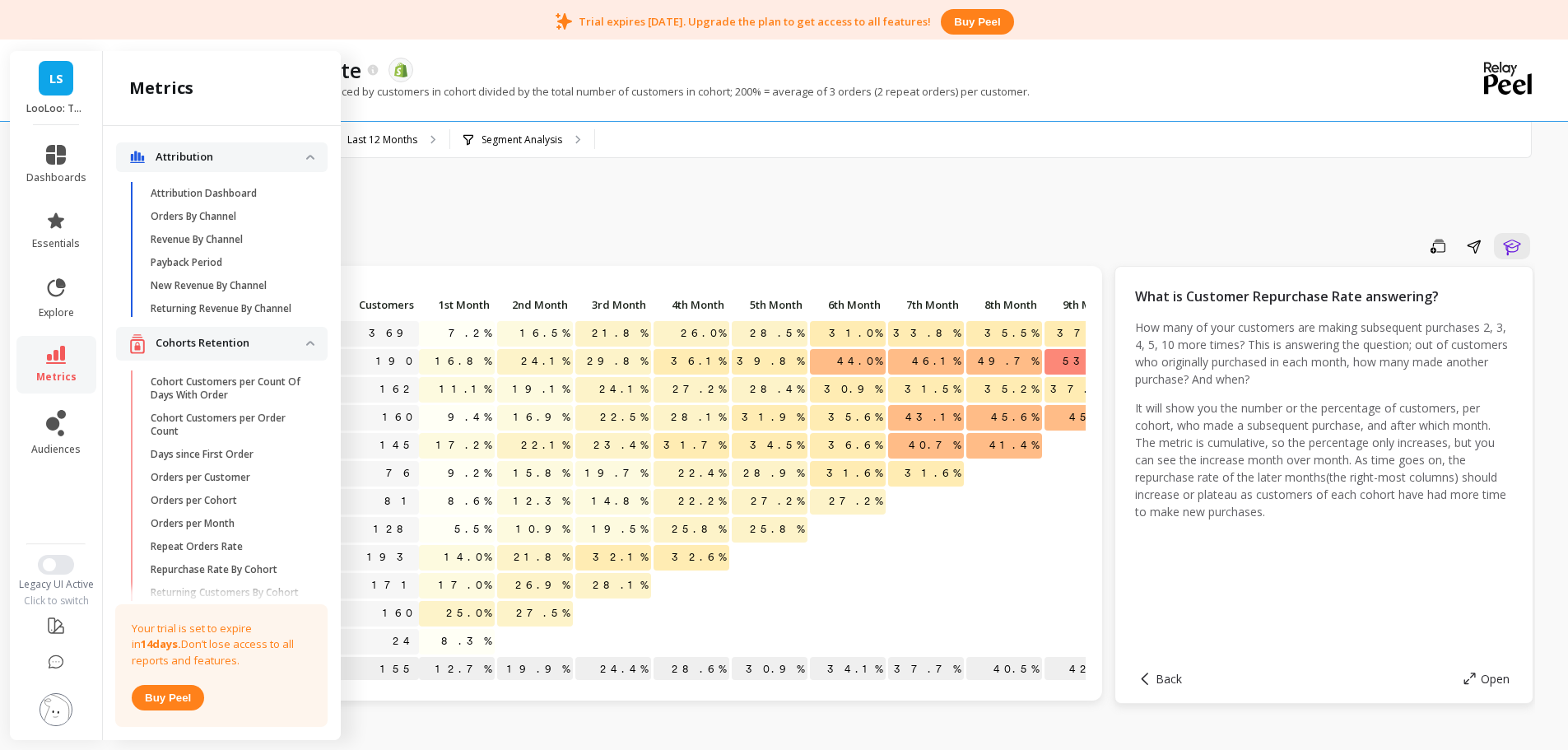
scroll to position [130, 0]
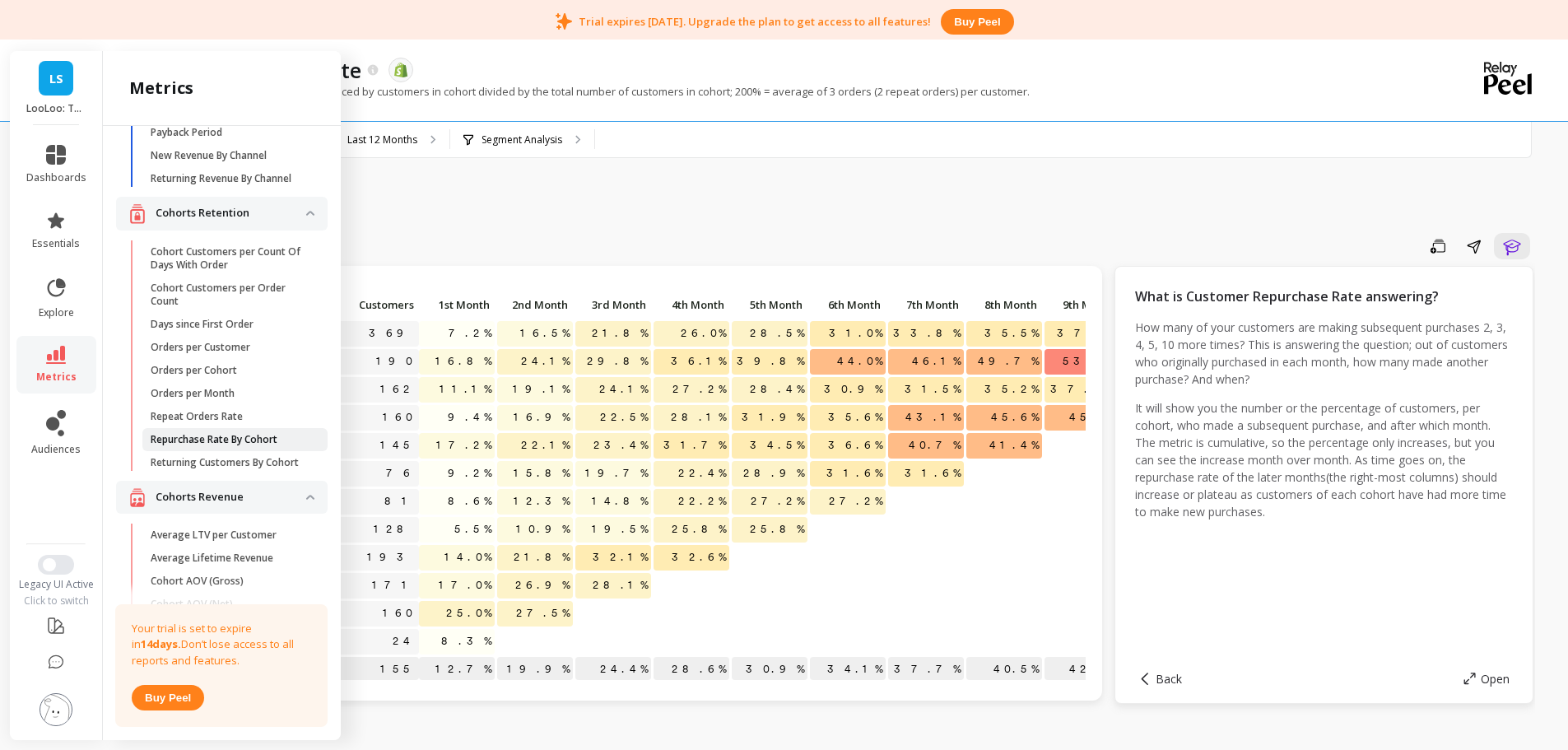
click at [220, 447] on p "Repurchase Rate By Cohort" at bounding box center [213, 439] width 127 height 13
